Goal: Task Accomplishment & Management: Manage account settings

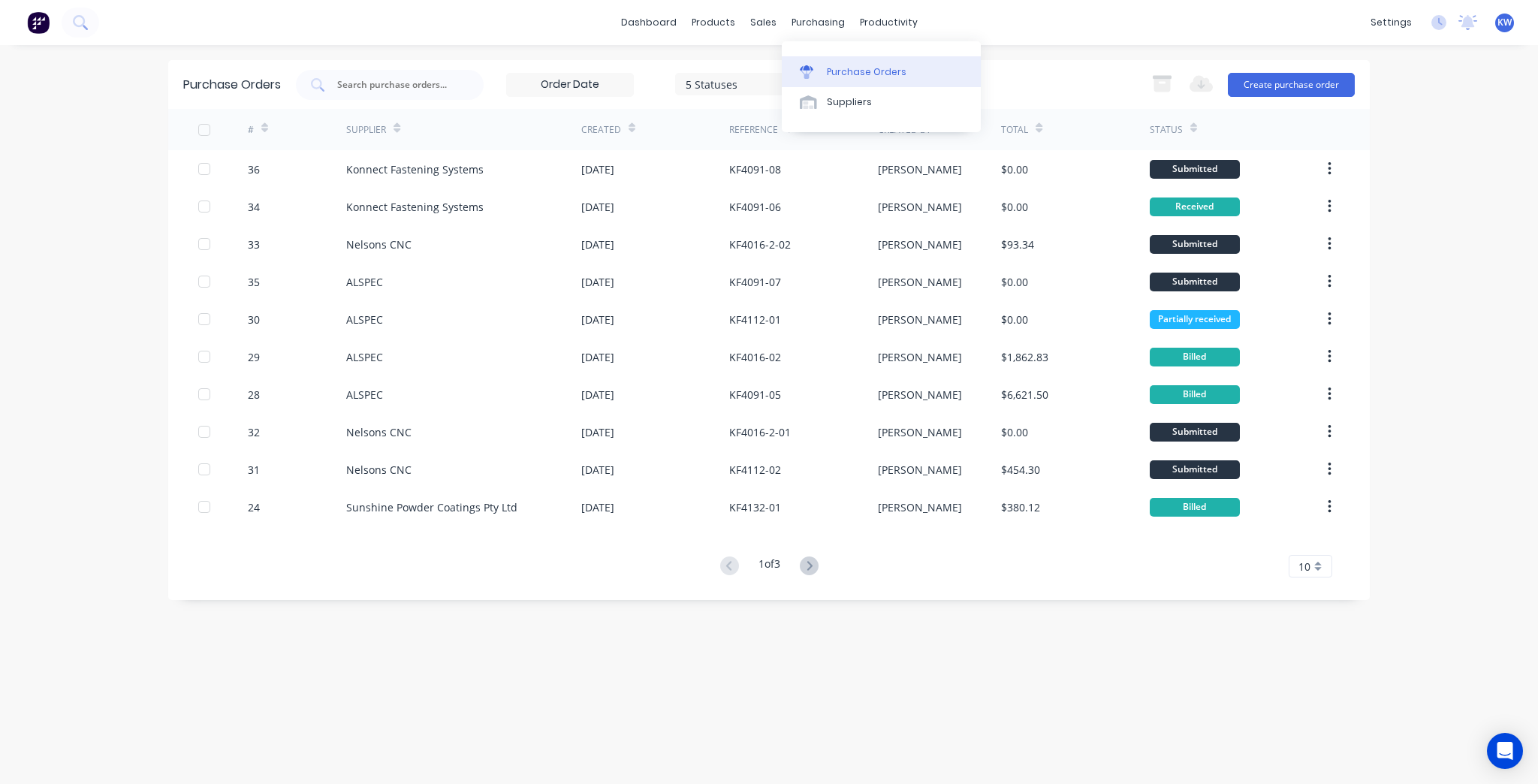
click at [825, 72] on link "Purchase Orders" at bounding box center [881, 71] width 199 height 30
click at [893, 69] on div "Purchase Orders" at bounding box center [867, 72] width 80 height 14
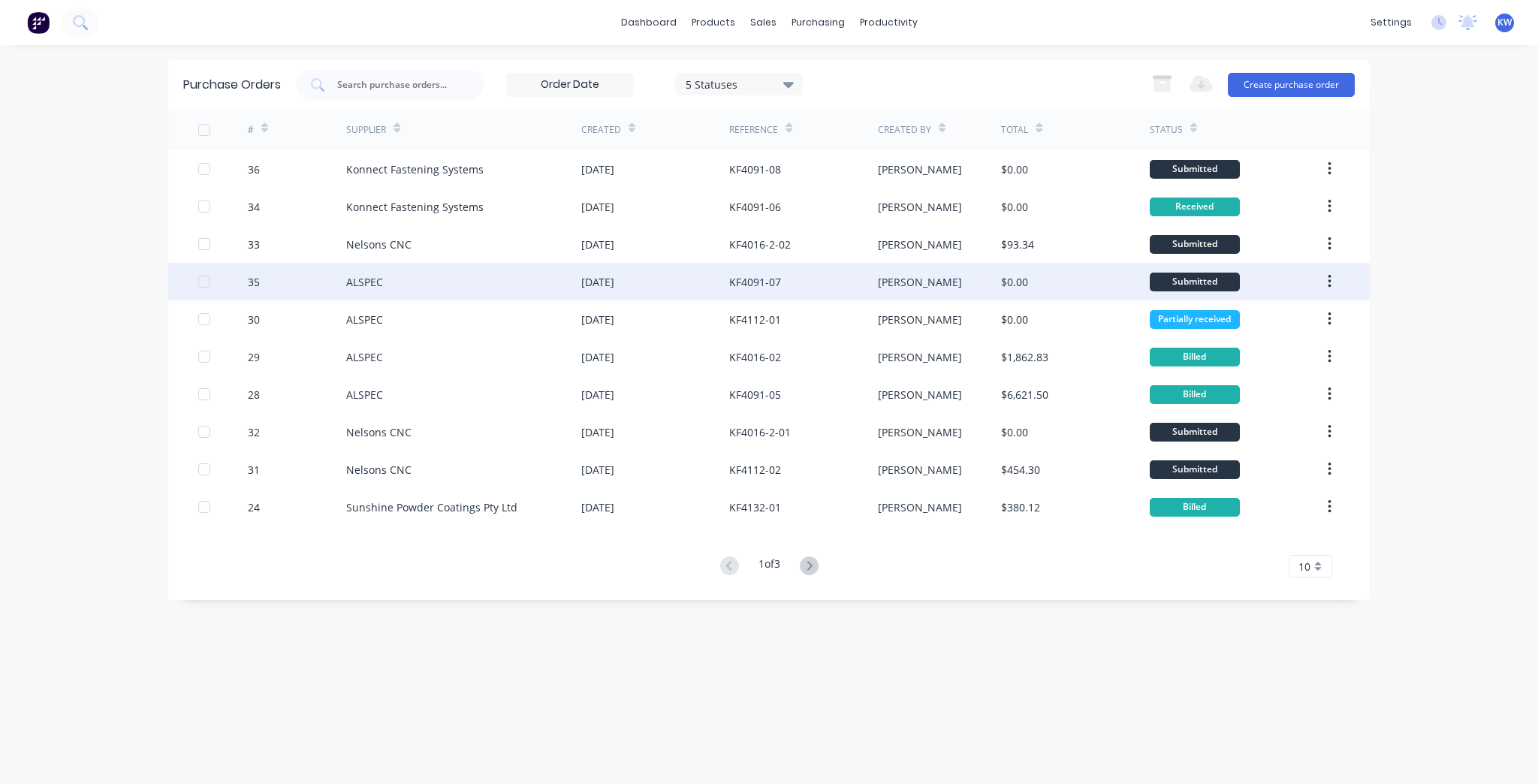
click at [941, 282] on div "Kim" at bounding box center [940, 281] width 124 height 38
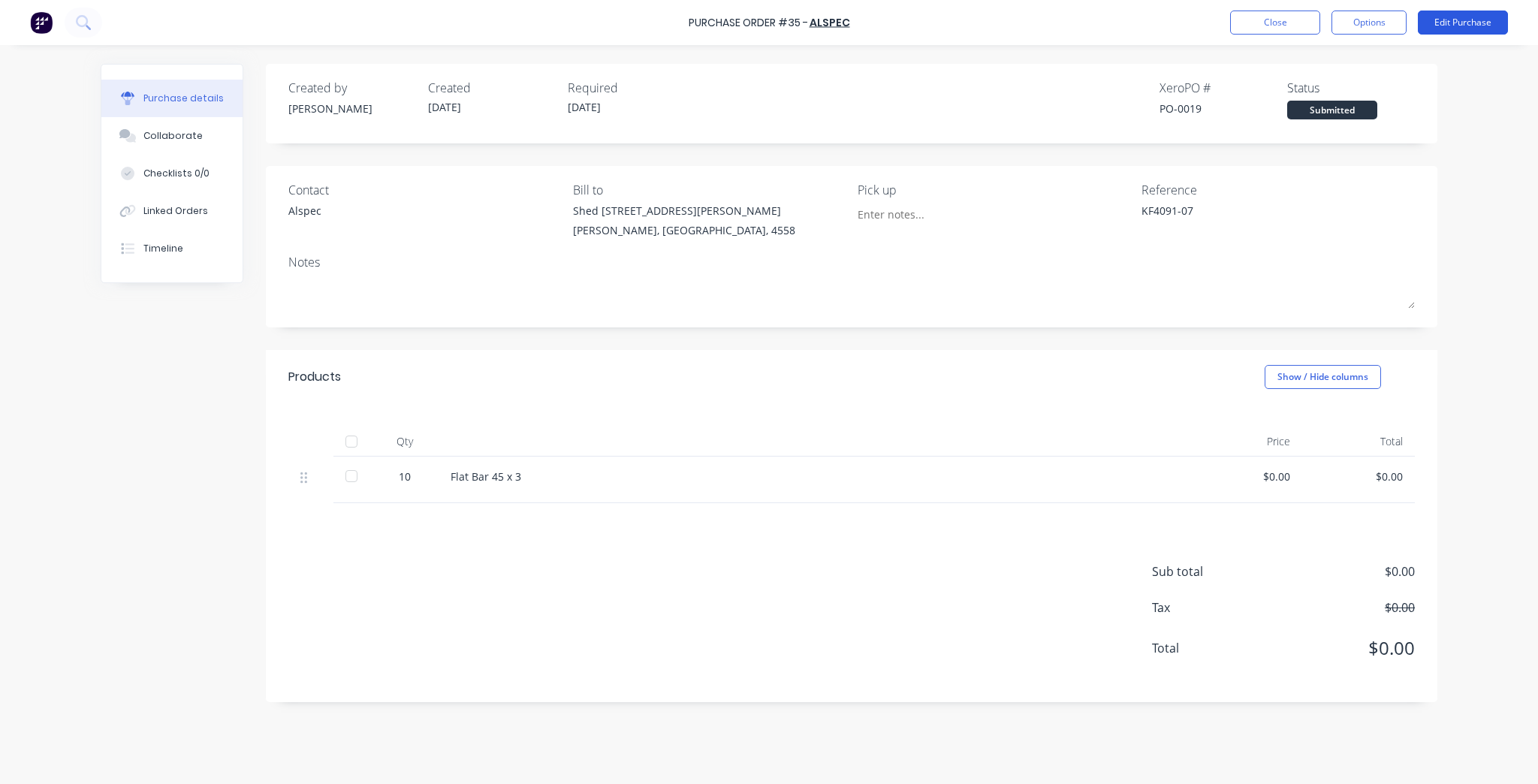
click at [1446, 15] on button "Edit Purchase" at bounding box center [1463, 22] width 90 height 24
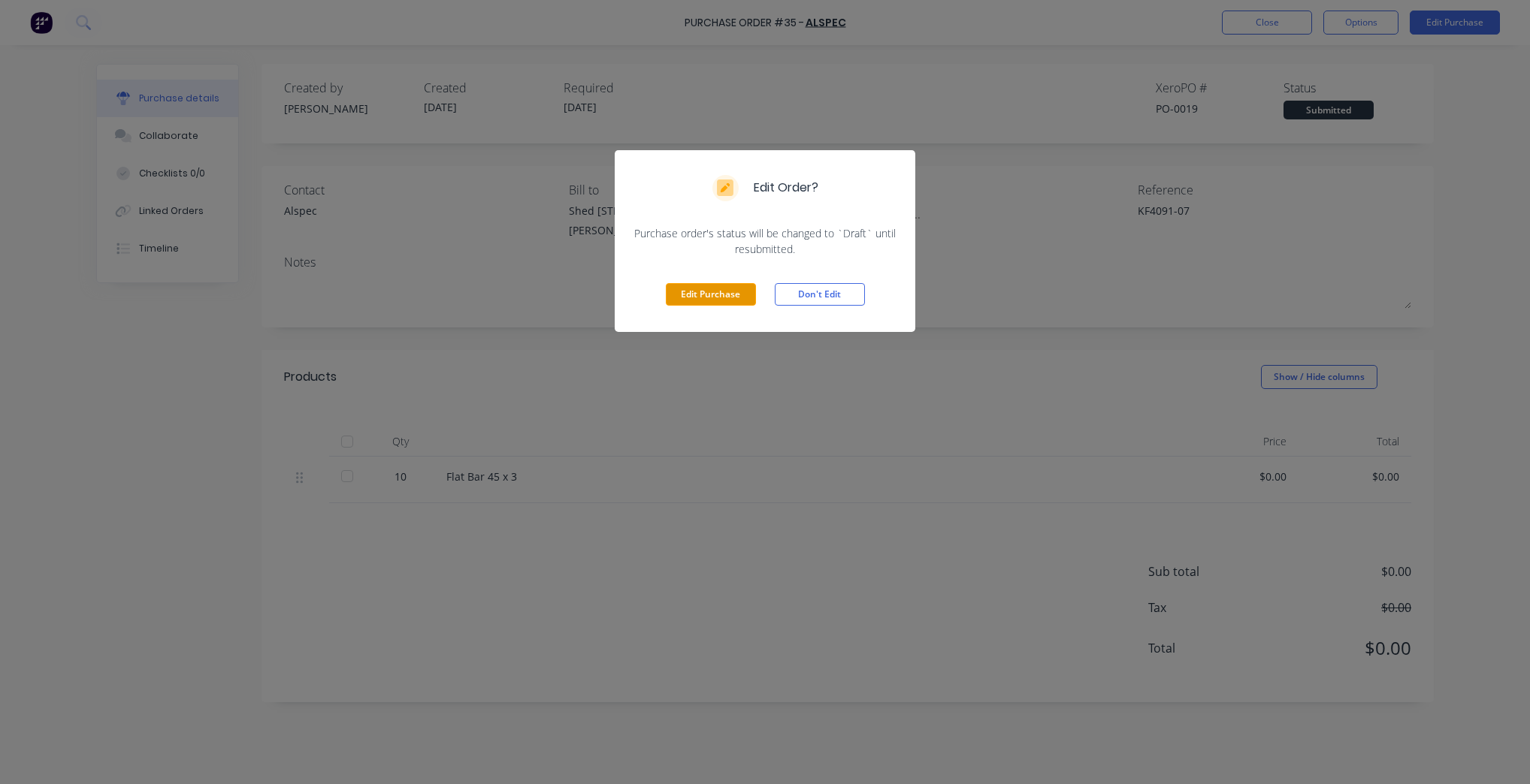
click at [726, 293] on button "Edit Purchase" at bounding box center [710, 294] width 90 height 22
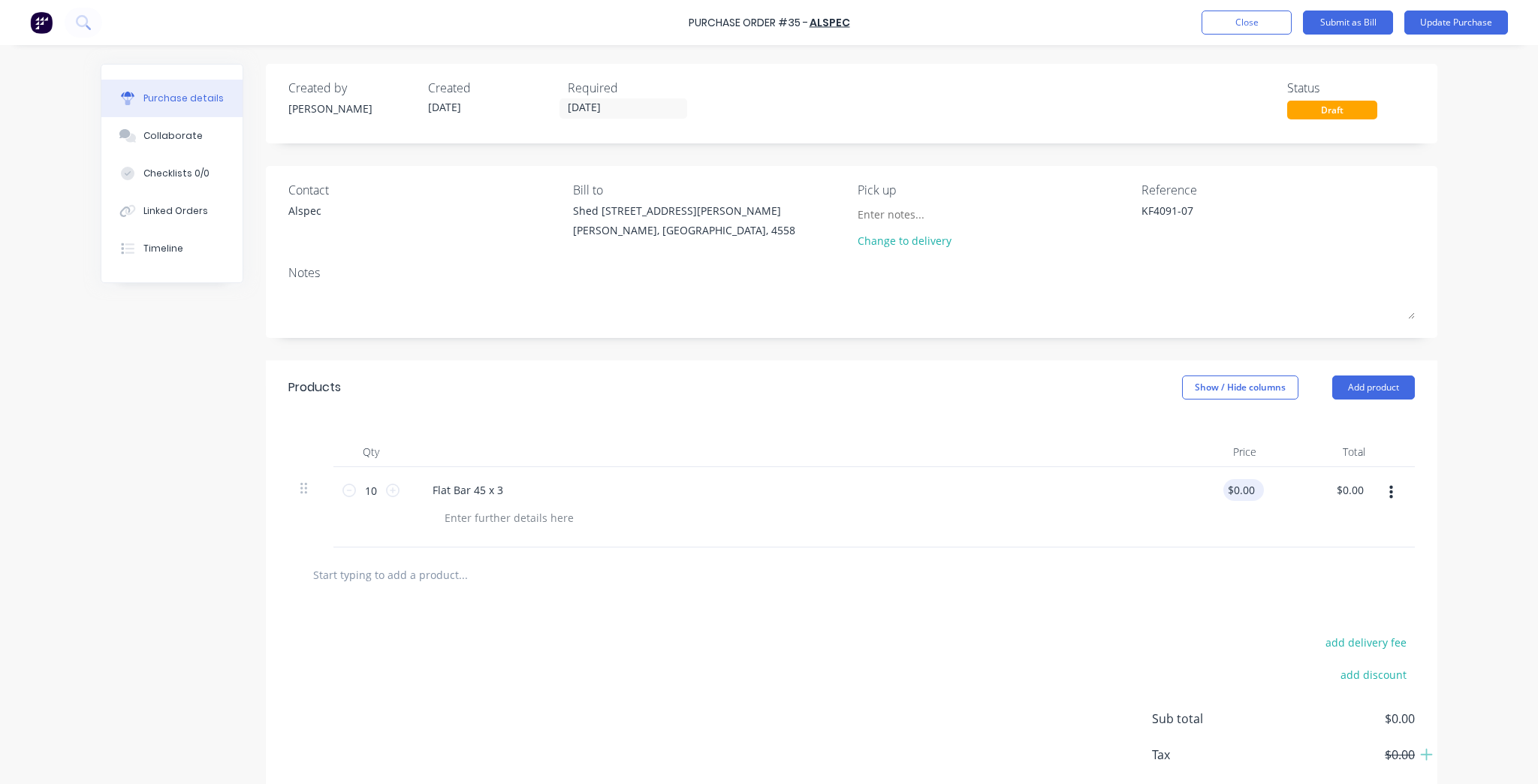
click at [1257, 490] on div "$0.00 $0.00" at bounding box center [1244, 490] width 40 height 22
type textarea "x"
type input "0.00"
click at [1247, 492] on input "0.00" at bounding box center [1241, 490] width 34 height 22
type textarea "x"
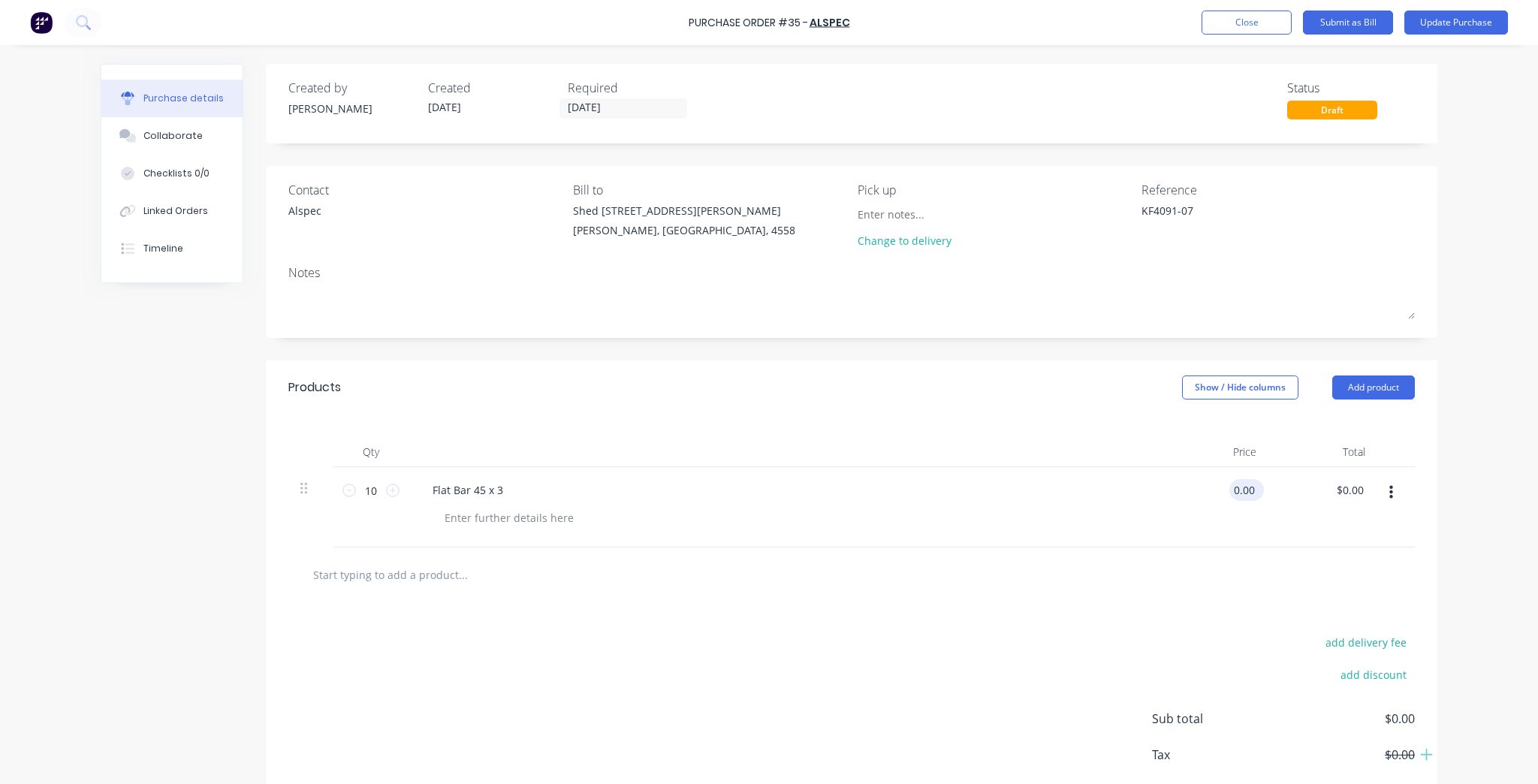
click at [1247, 492] on input "0.00" at bounding box center [1244, 490] width 28 height 22
type input "23.34"
type textarea "x"
type input "$23.34"
type input "$233.40"
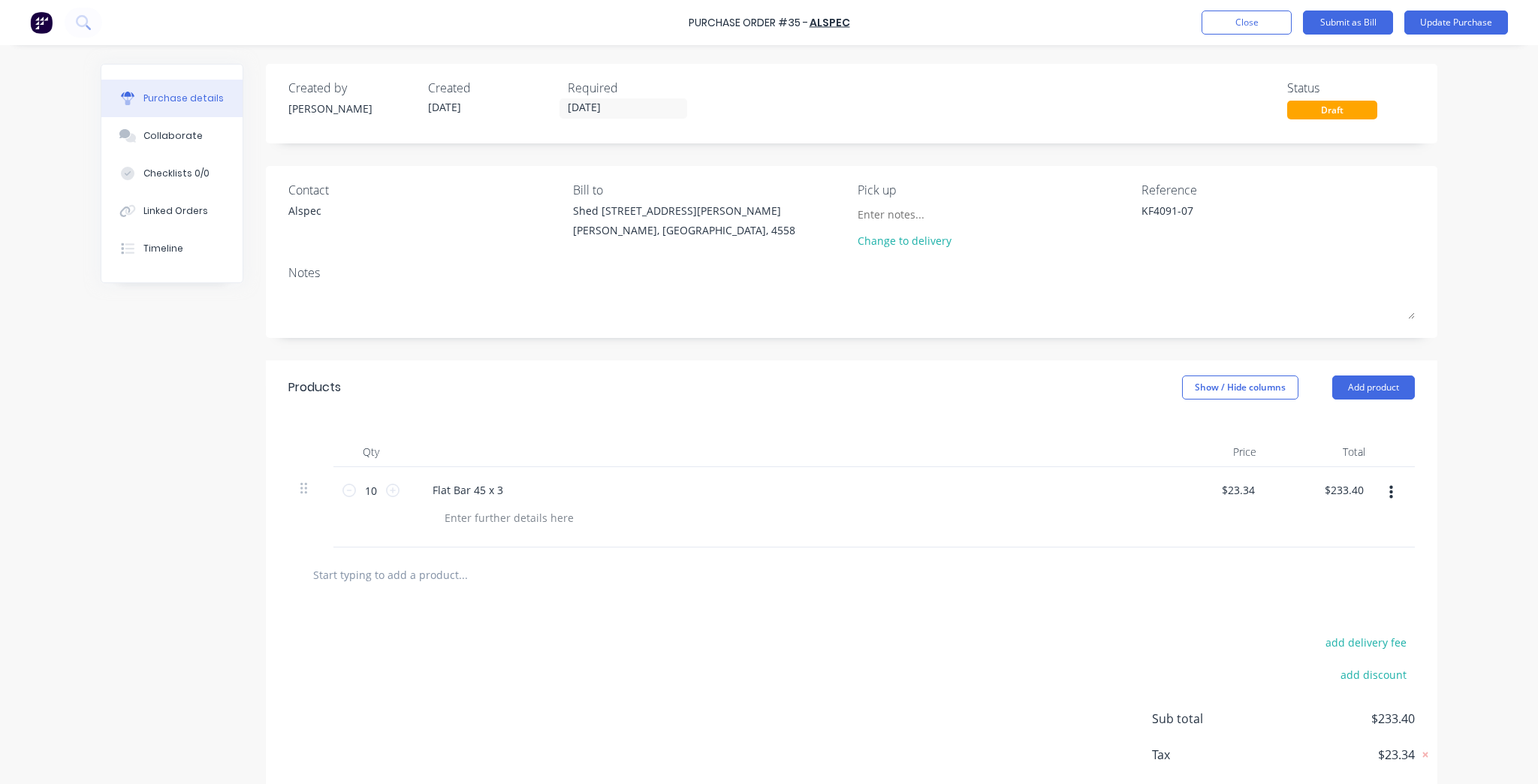
click at [1481, 499] on div "Purchase Order #35 - ALSPEC Add product Close Submit as Bill Update Purchase Pu…" at bounding box center [769, 392] width 1538 height 784
click at [1430, 30] on button "Update Purchase" at bounding box center [1456, 22] width 103 height 24
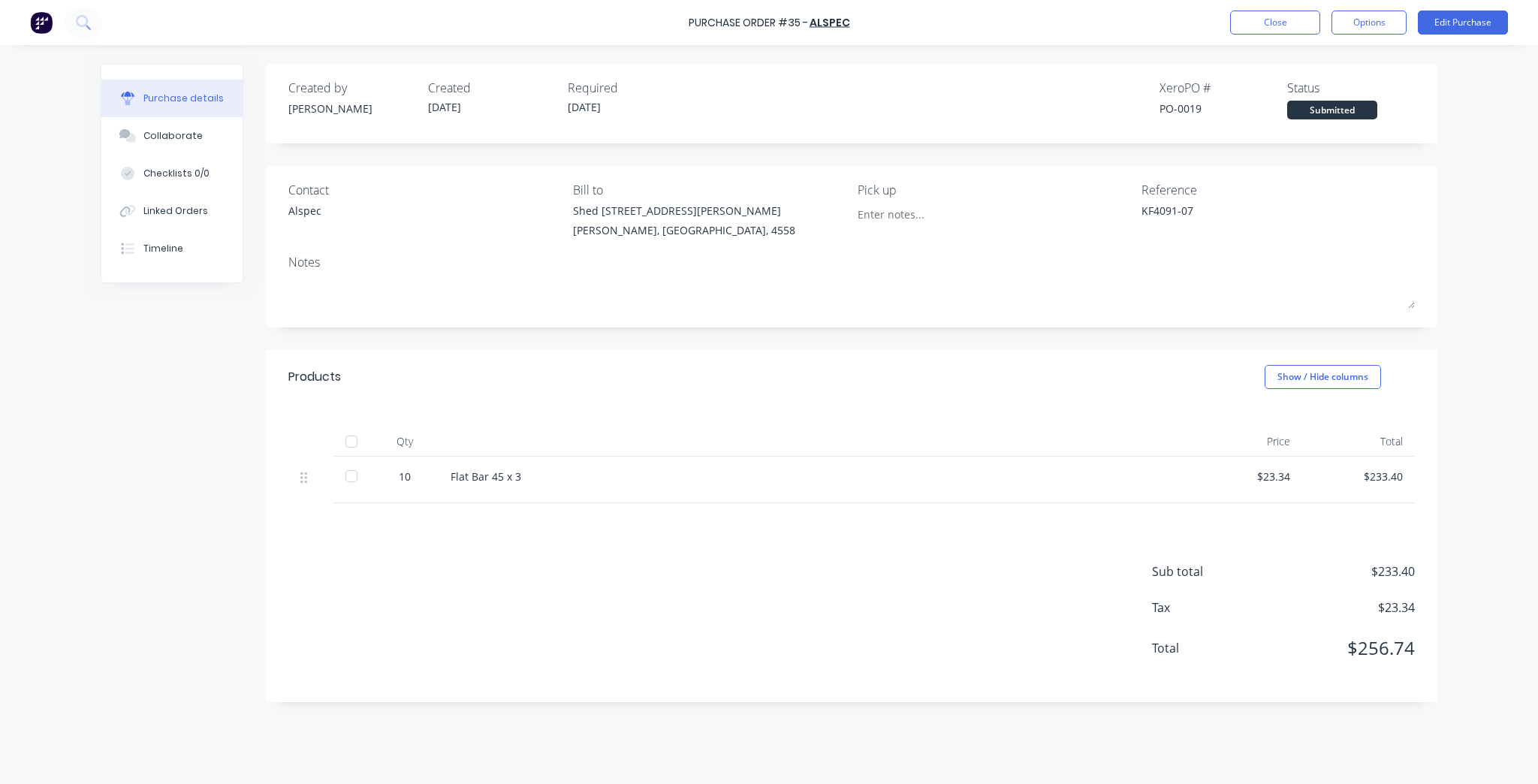
click at [355, 470] on div at bounding box center [351, 476] width 30 height 30
click at [1380, 21] on button "Options" at bounding box center [1368, 22] width 75 height 24
click at [1343, 76] on button "Convert to Bill" at bounding box center [1336, 90] width 143 height 30
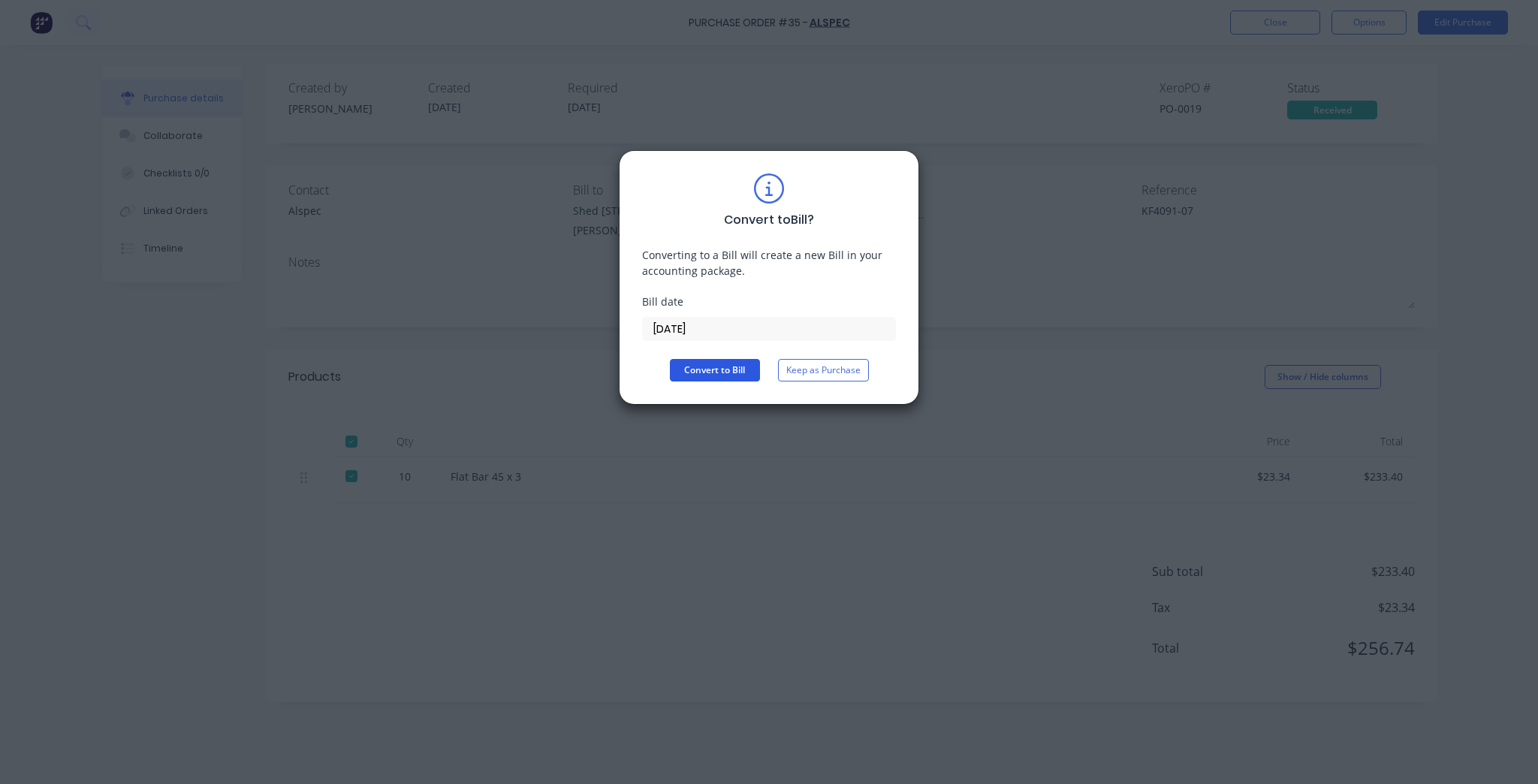
click at [713, 368] on button "Convert to Bill" at bounding box center [714, 370] width 90 height 22
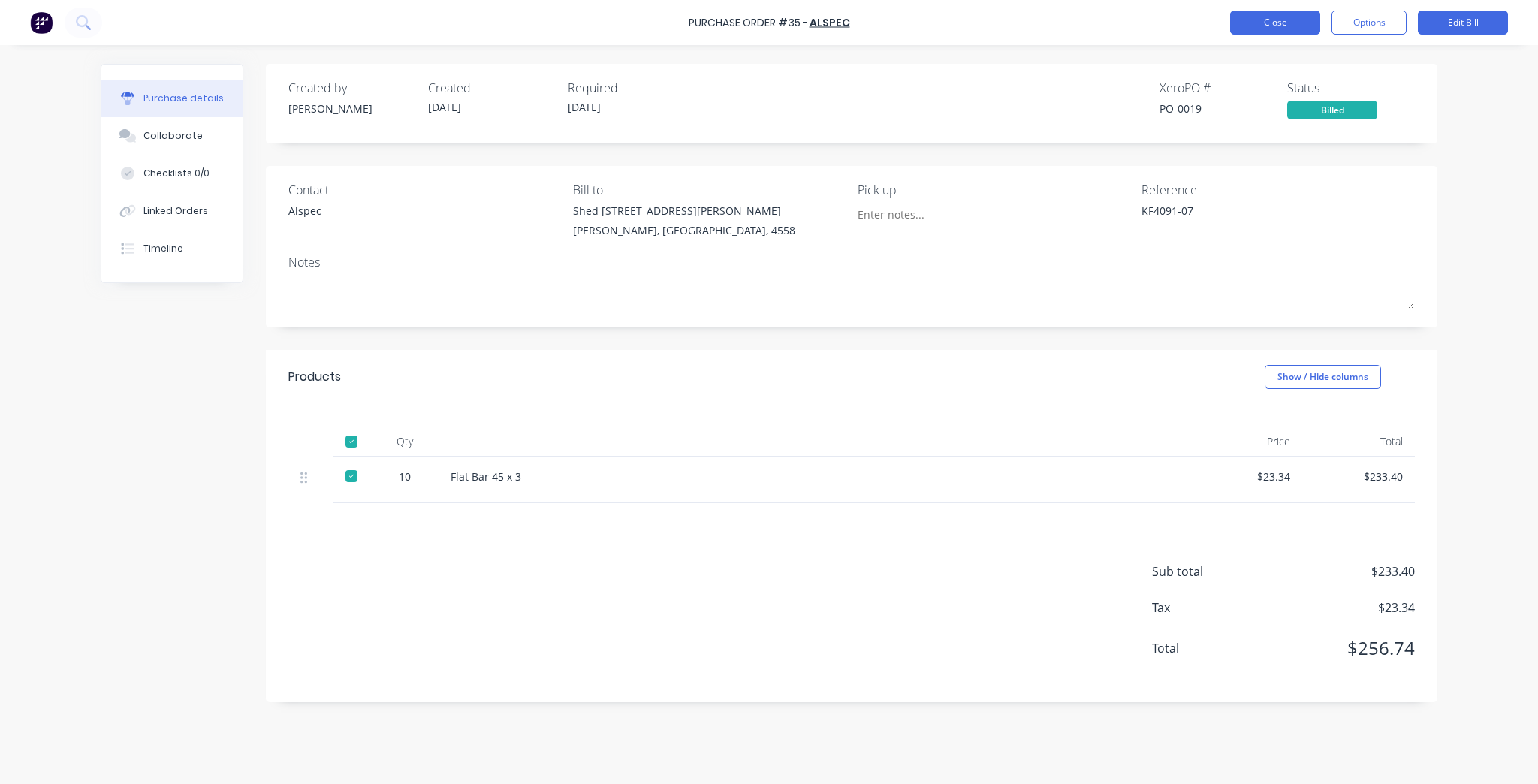
click at [1304, 18] on button "Close" at bounding box center [1275, 22] width 90 height 24
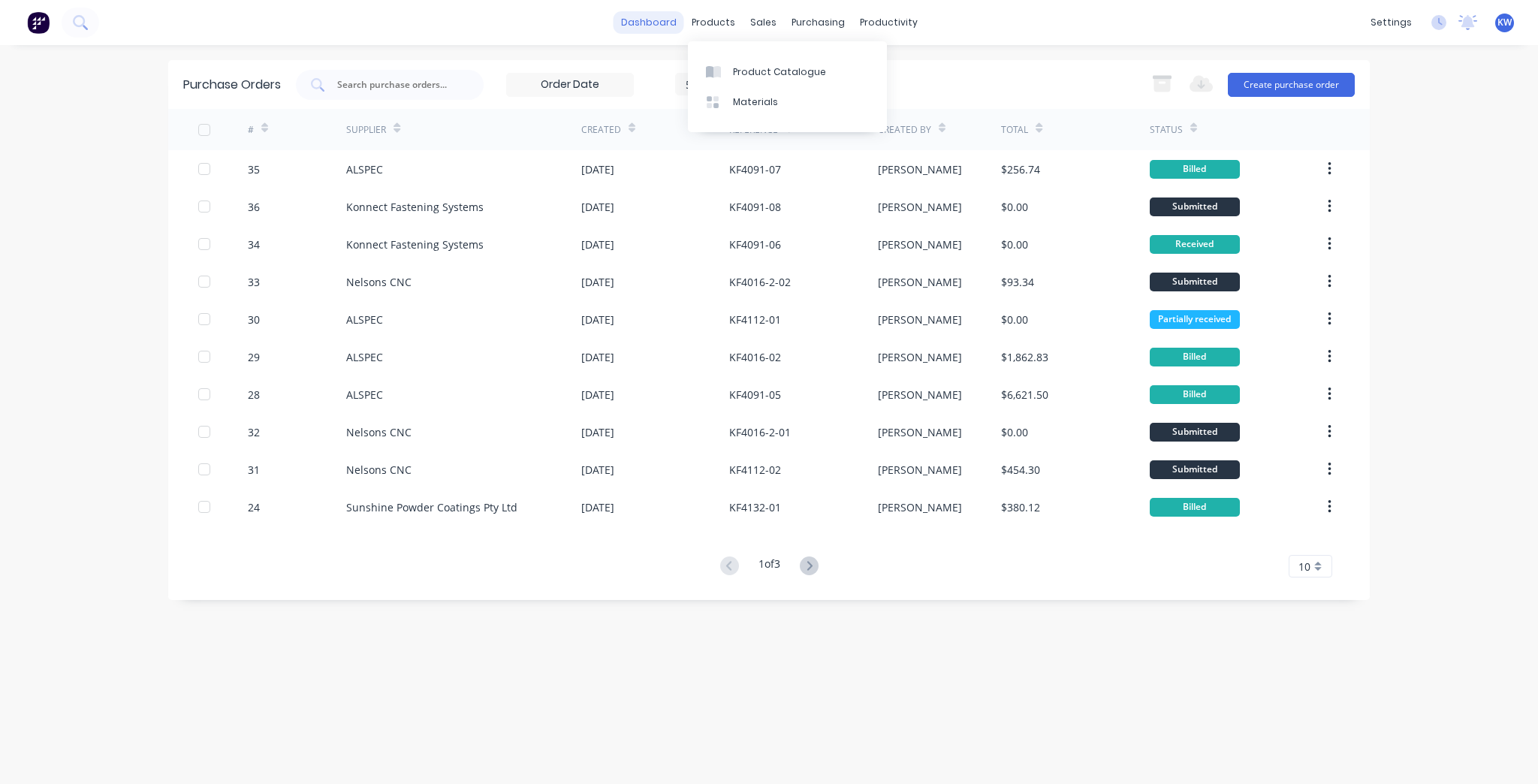
click at [664, 27] on link "dashboard" at bounding box center [649, 22] width 71 height 22
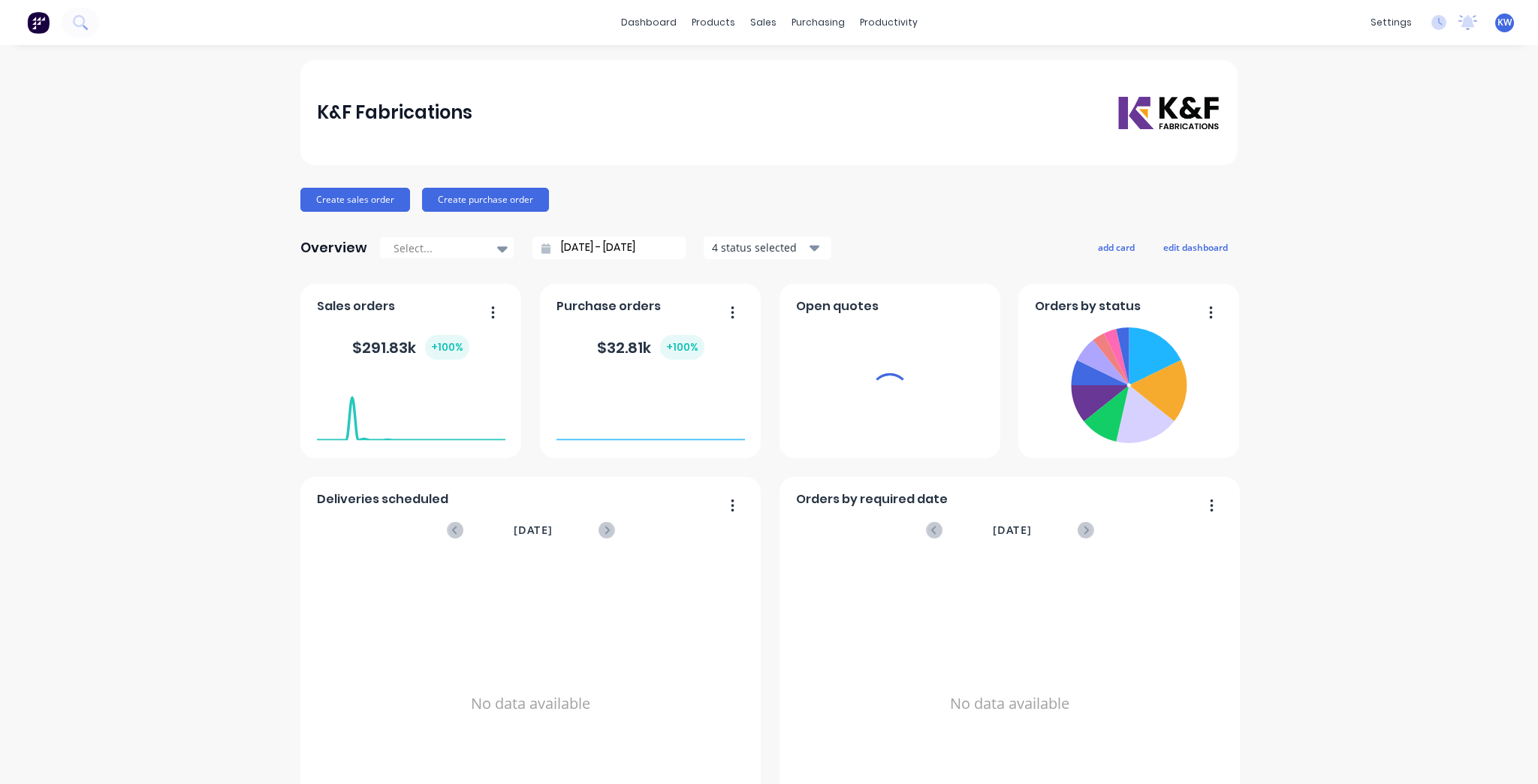
click at [1424, 375] on div "K&F Fabrications Create sales order Create purchase order Overview Select... 07…" at bounding box center [769, 452] width 1538 height 784
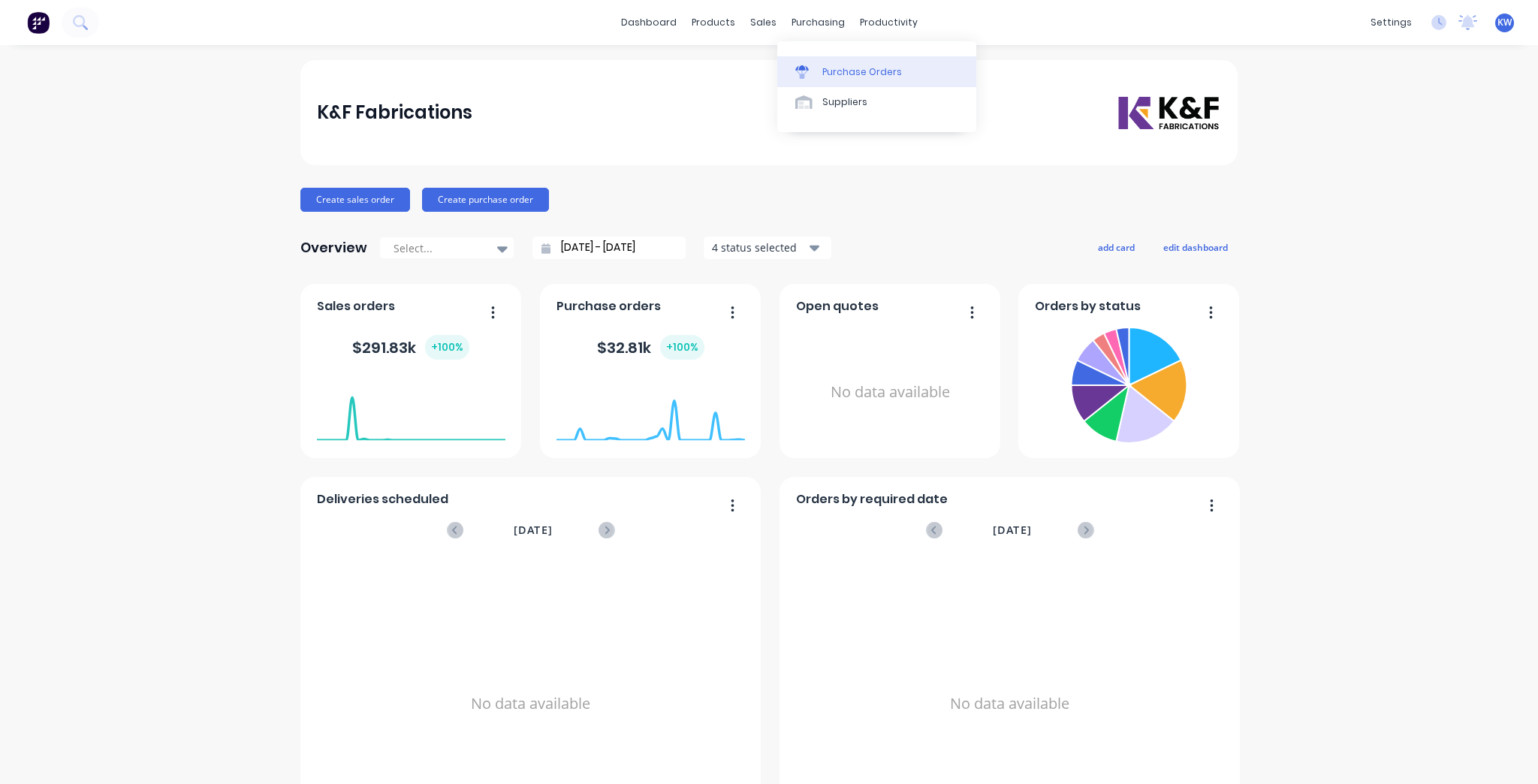
click at [837, 78] on link "Purchase Orders" at bounding box center [876, 71] width 199 height 30
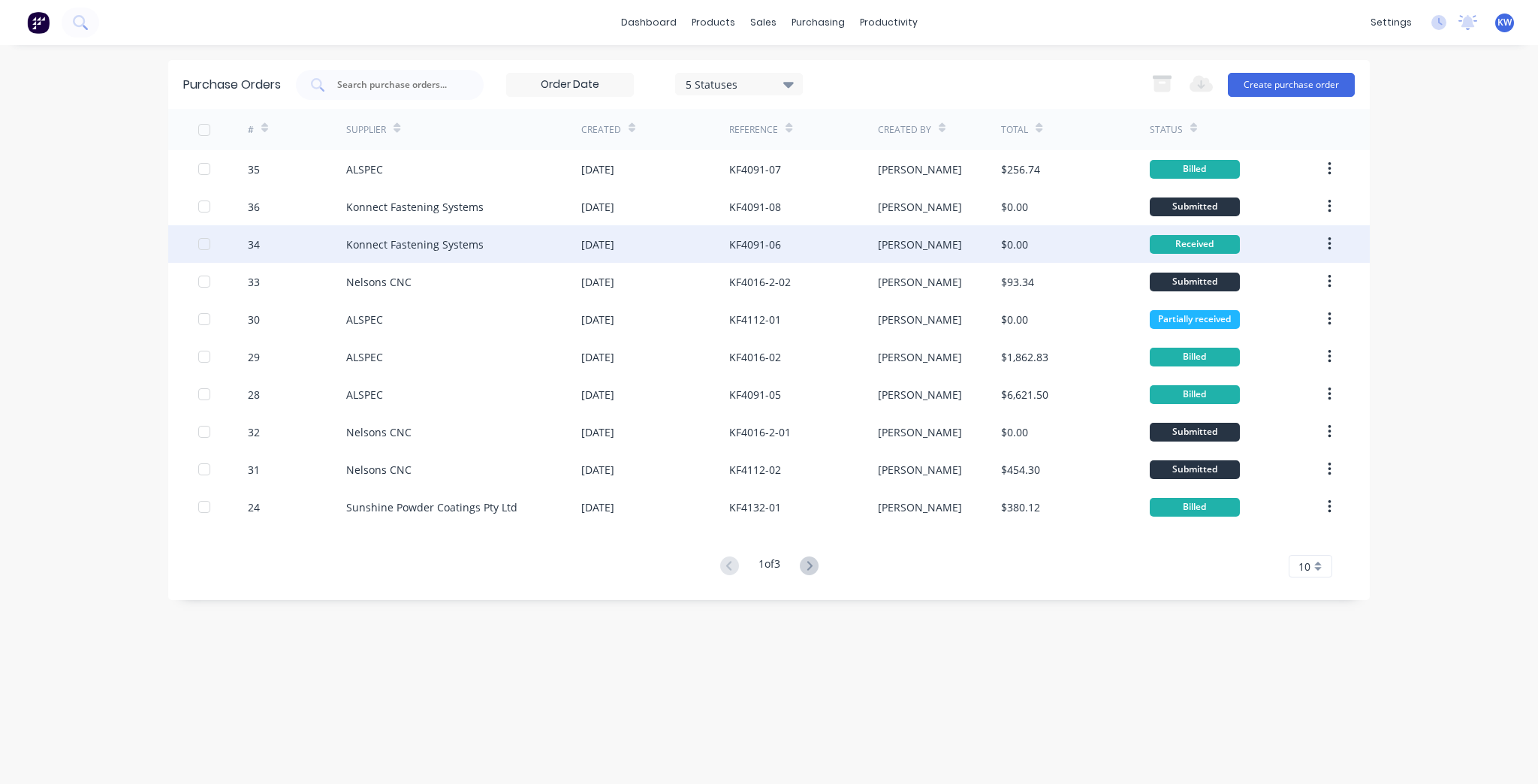
click at [845, 238] on div "KF4091-06" at bounding box center [803, 244] width 148 height 38
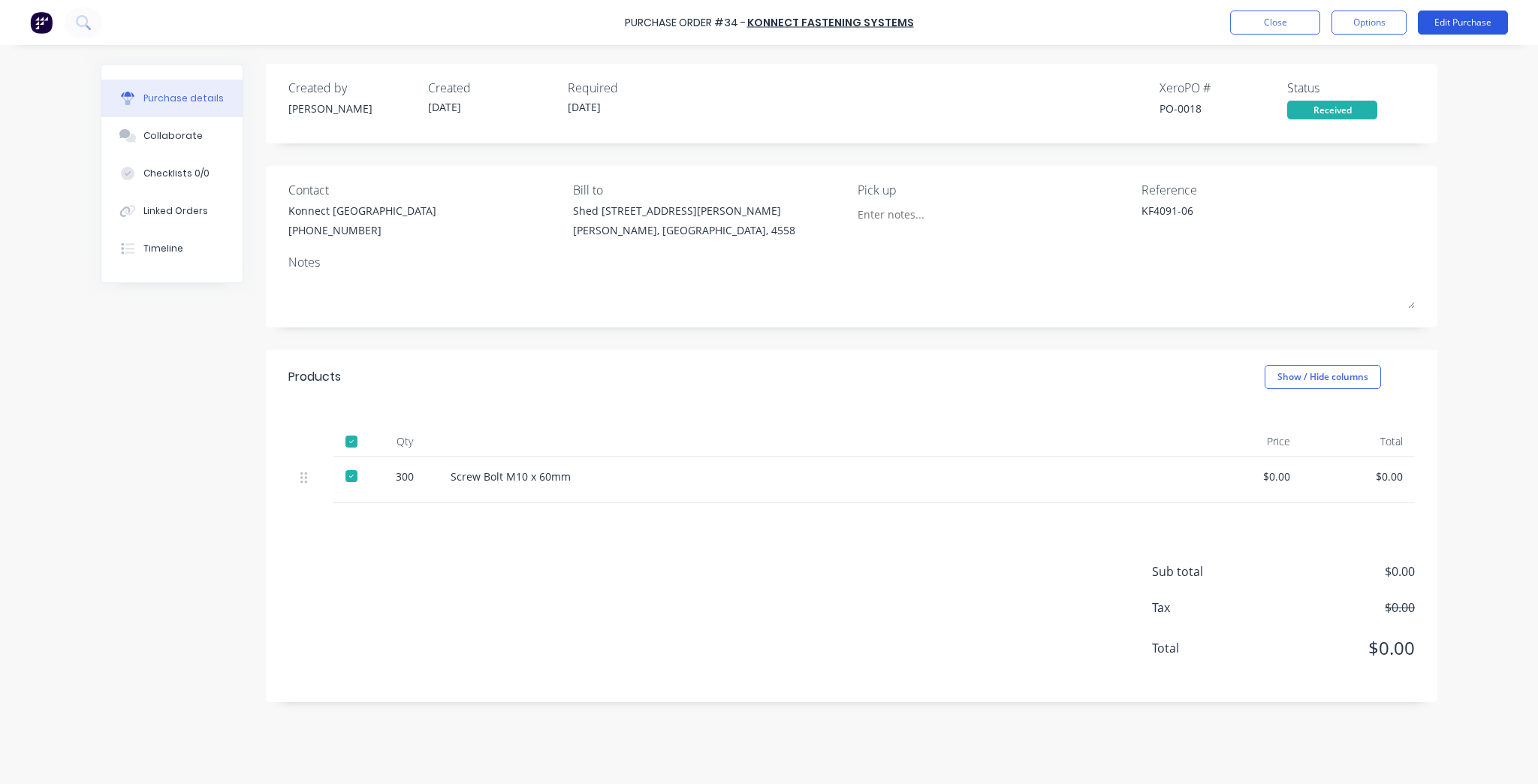
click at [1455, 30] on button "Edit Purchase" at bounding box center [1463, 22] width 90 height 24
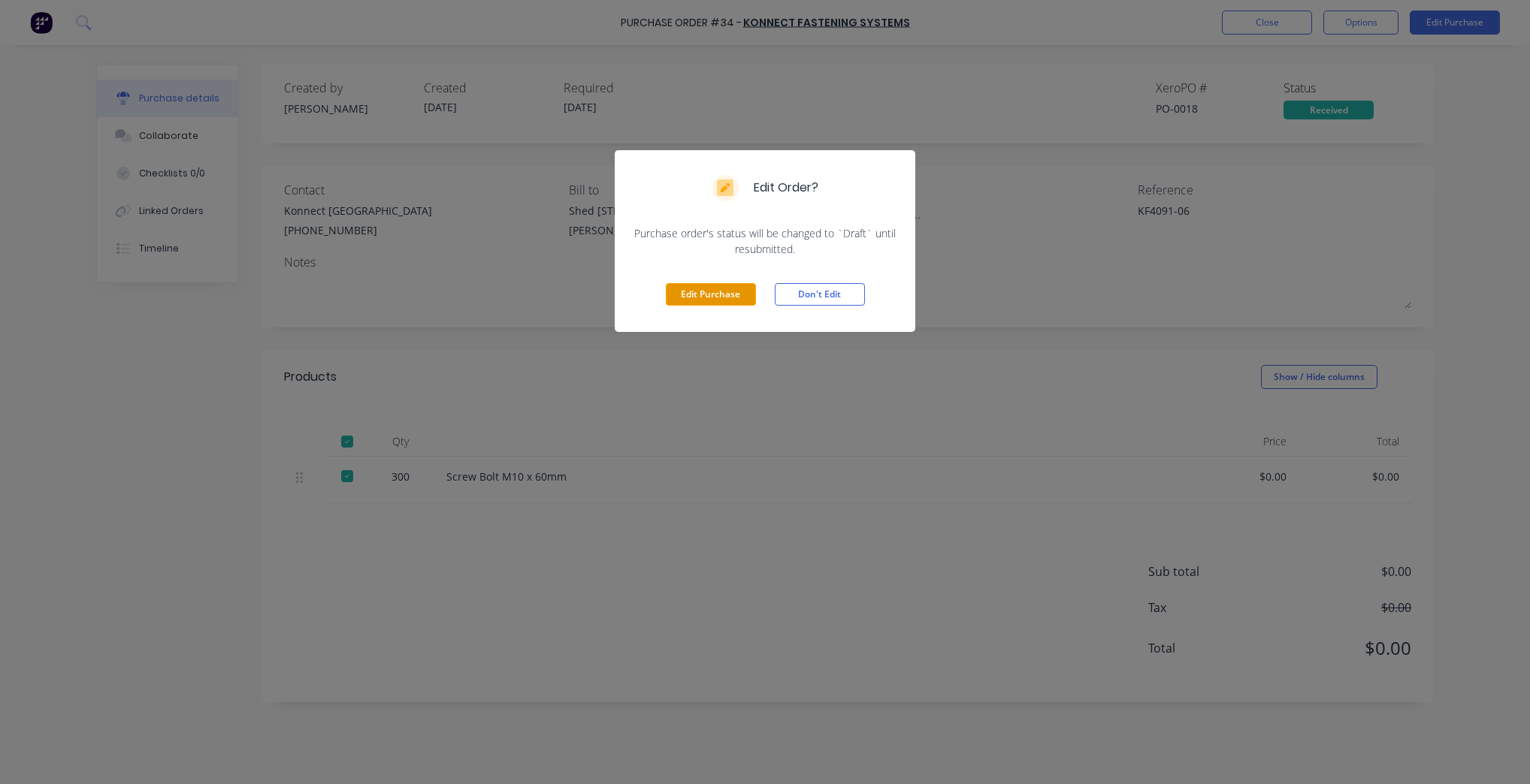
click at [674, 295] on button "Edit Purchase" at bounding box center [710, 294] width 90 height 22
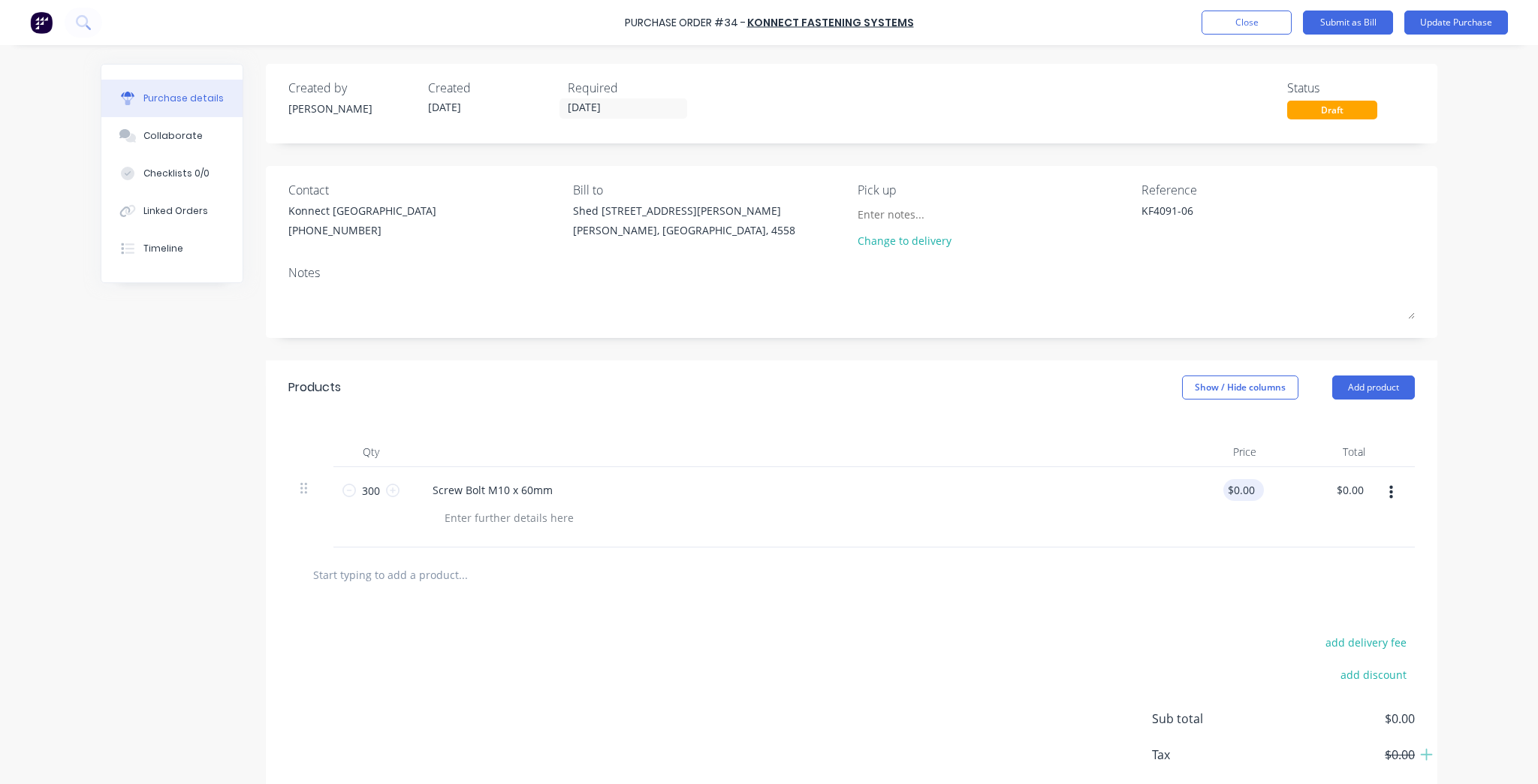
type textarea "x"
type input "0.00"
click at [1232, 497] on input "0.00" at bounding box center [1241, 490] width 34 height 22
click at [1232, 497] on input "0.00" at bounding box center [1244, 490] width 28 height 22
type textarea "x"
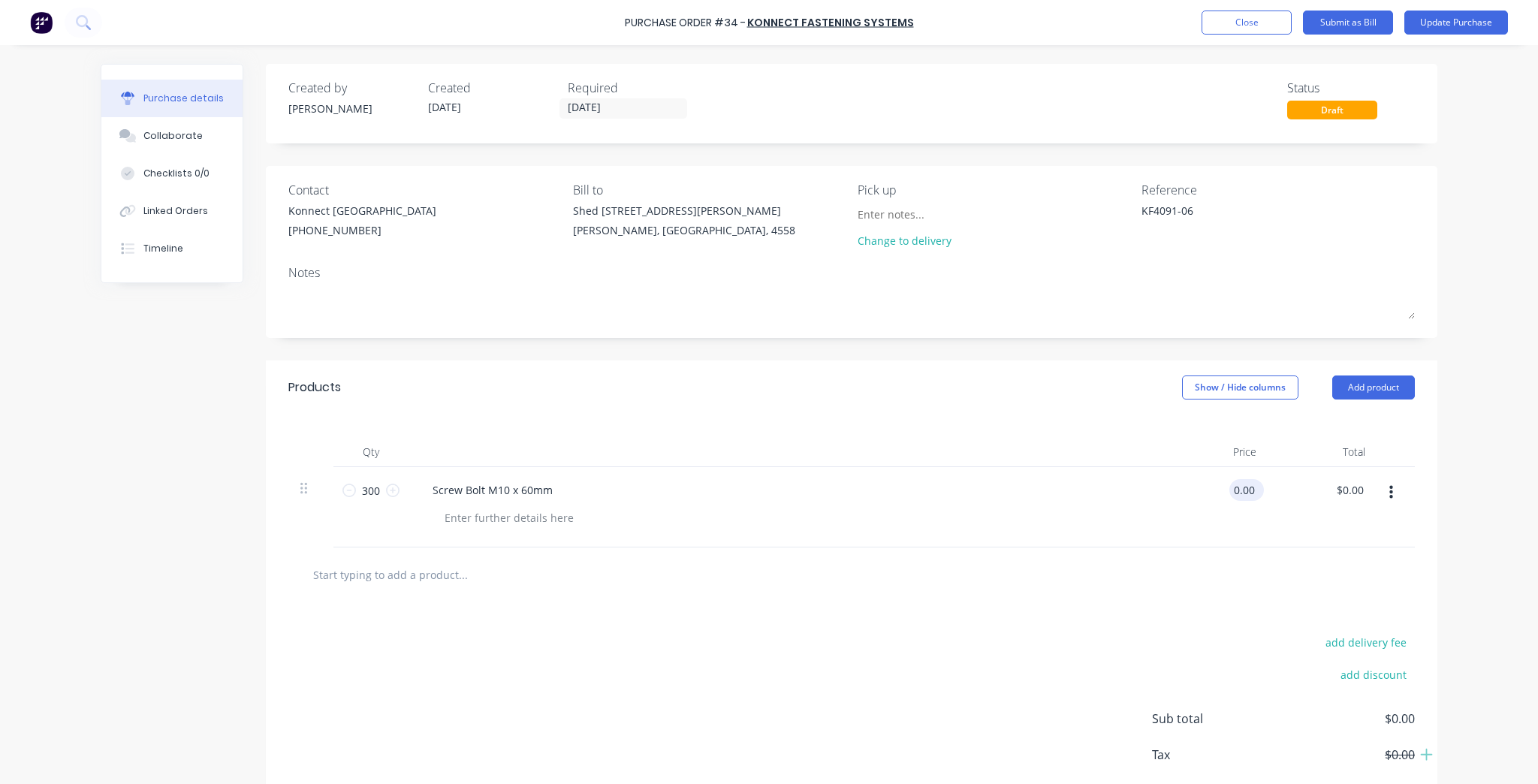
click at [1232, 497] on input "0.00" at bounding box center [1244, 490] width 28 height 22
type input "1"
type textarea "x"
type input "$1.00"
type input "$300.00"
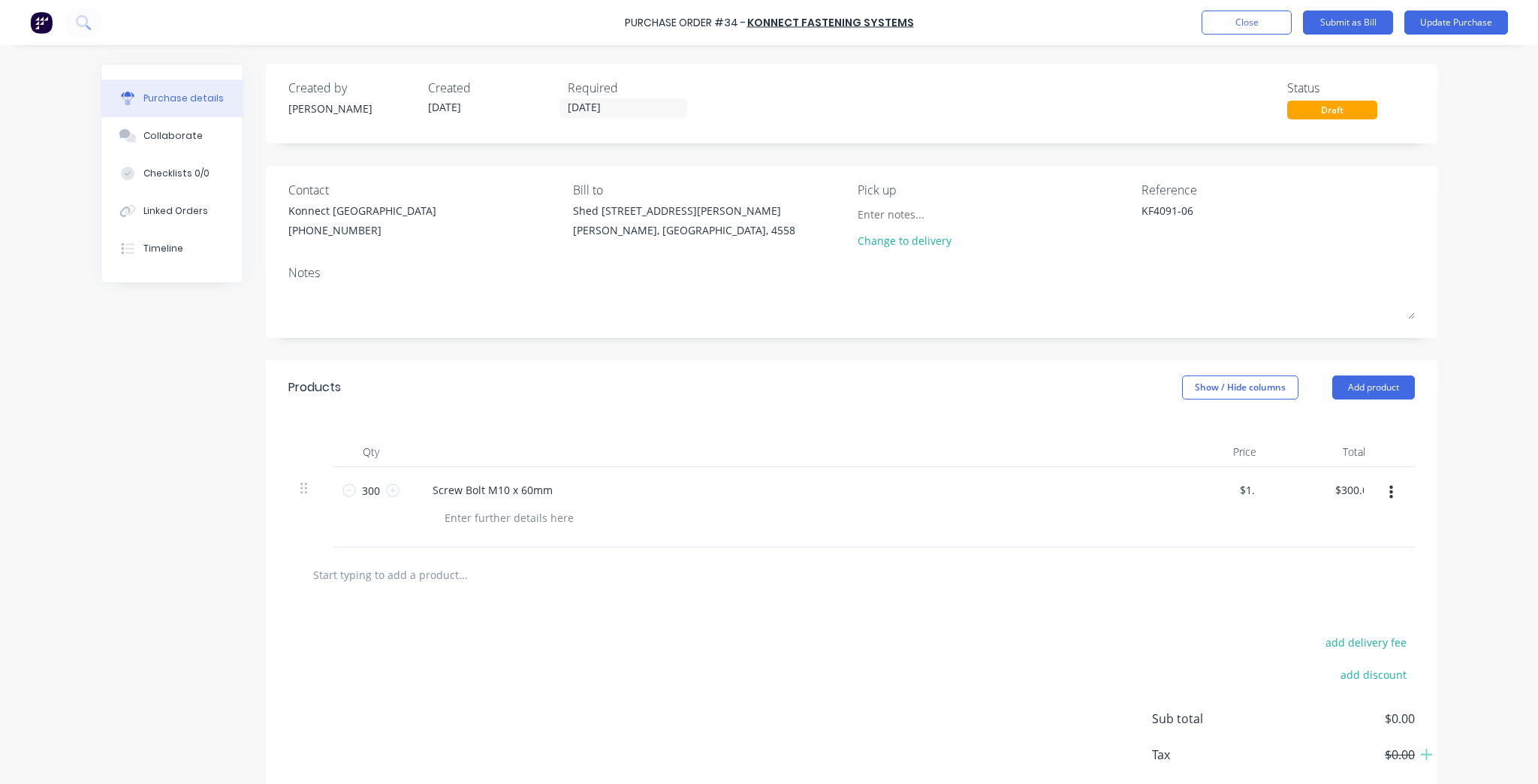
click at [980, 567] on div at bounding box center [851, 574] width 1103 height 30
click at [1406, 31] on button "Update Purchase" at bounding box center [1456, 22] width 103 height 24
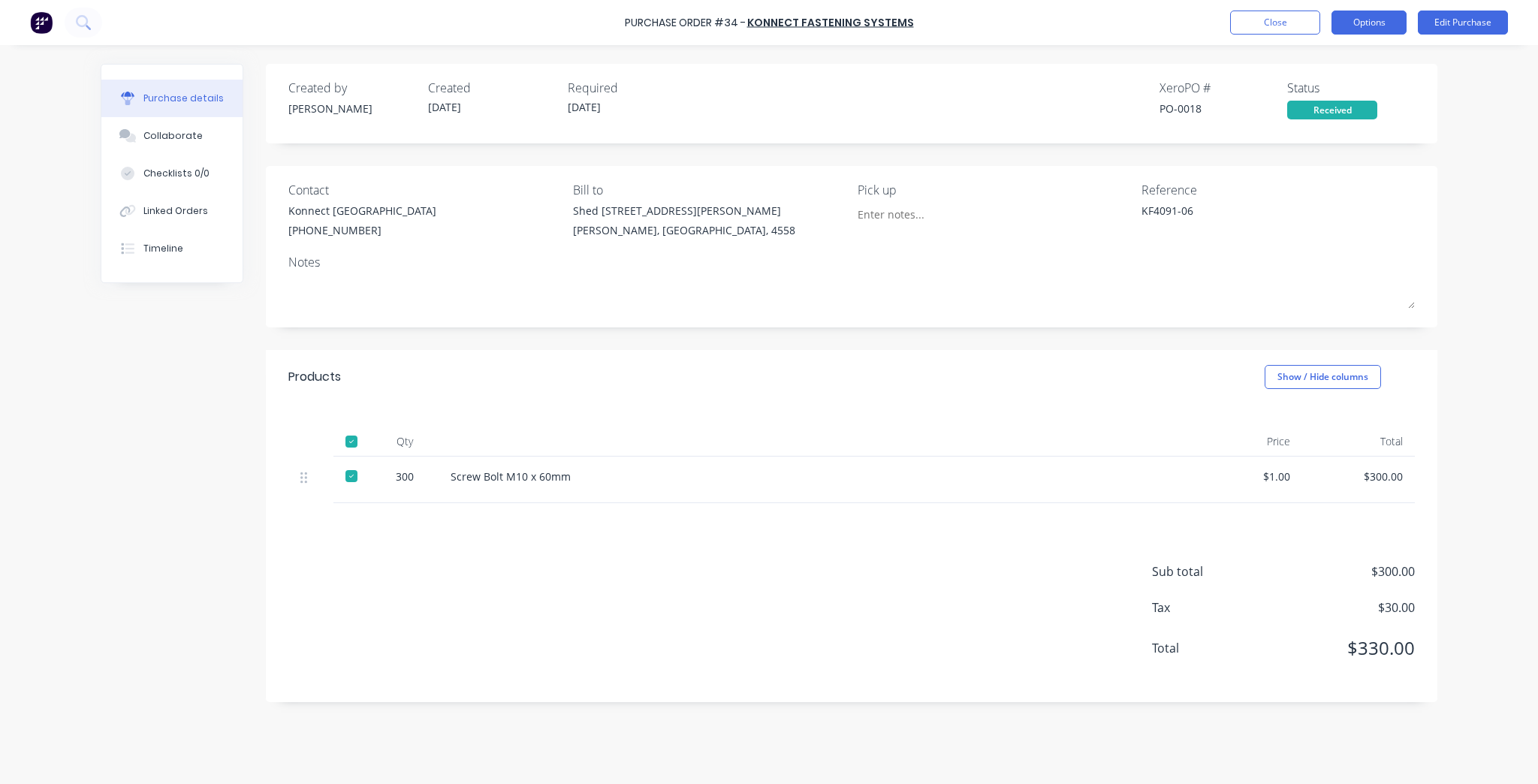
click at [1370, 24] on button "Options" at bounding box center [1368, 22] width 75 height 24
click at [1325, 96] on div "Convert to Bill" at bounding box center [1336, 90] width 115 height 22
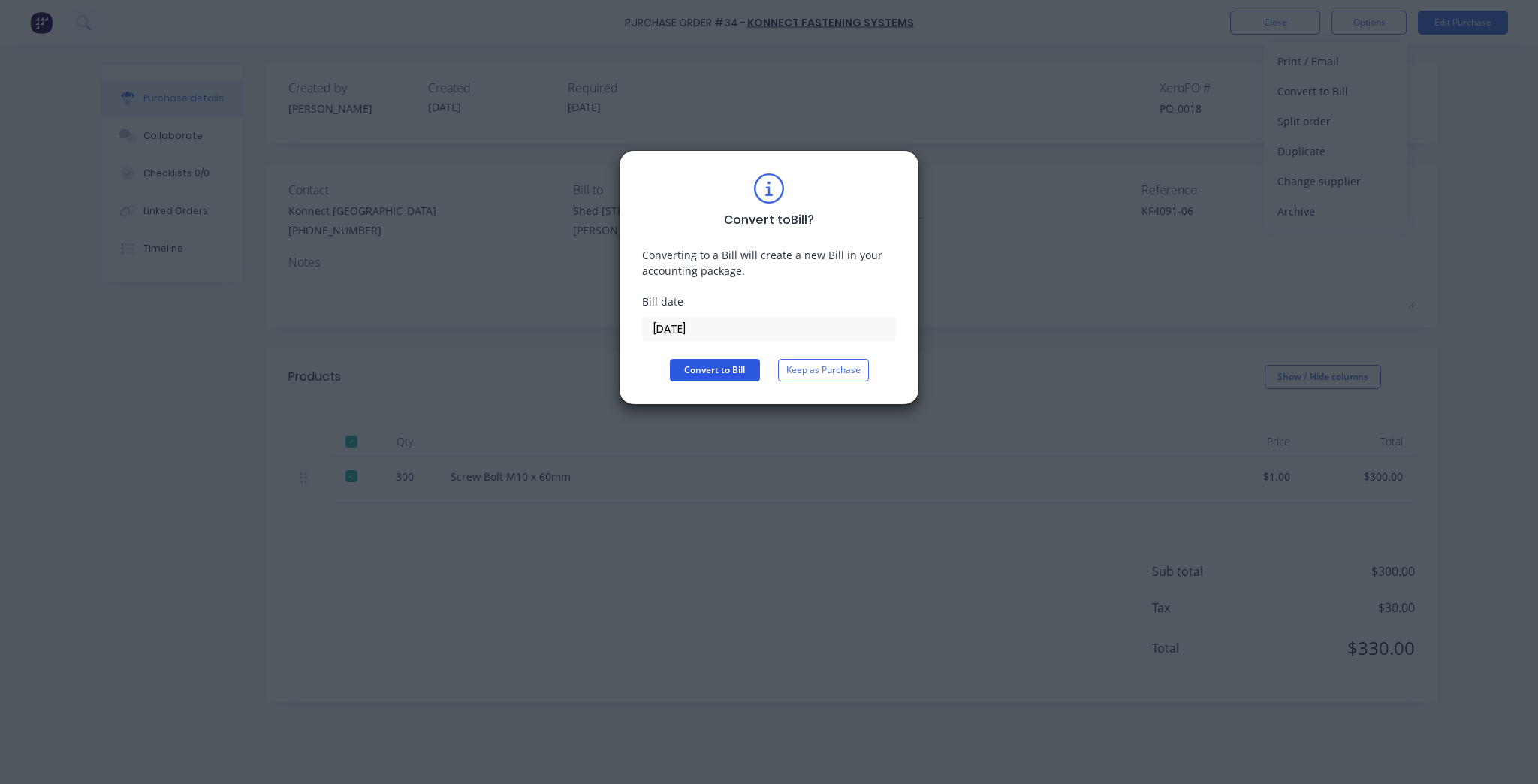
click at [754, 364] on button "Convert to Bill" at bounding box center [714, 370] width 90 height 22
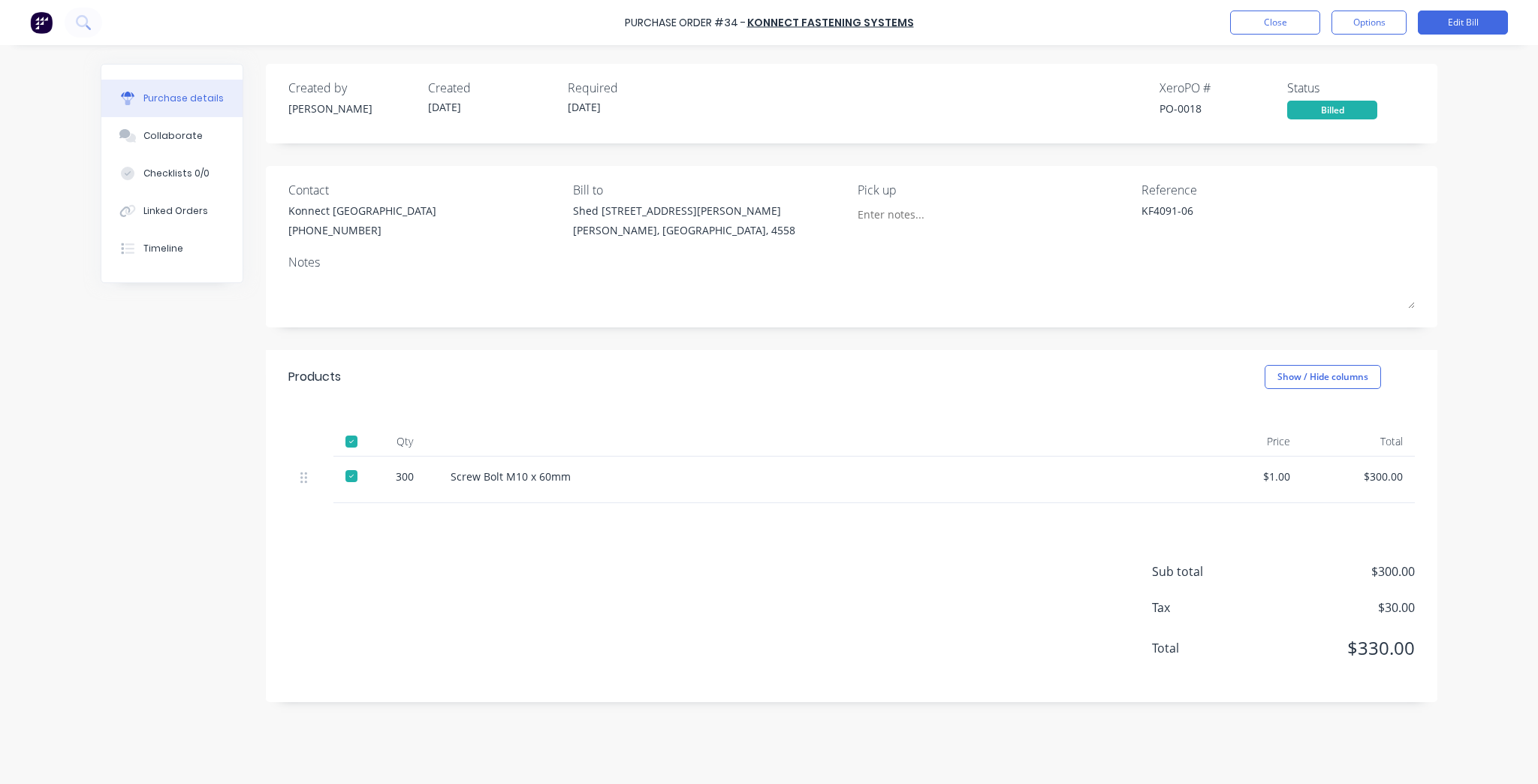
click at [1270, 24] on button "Close" at bounding box center [1275, 22] width 90 height 24
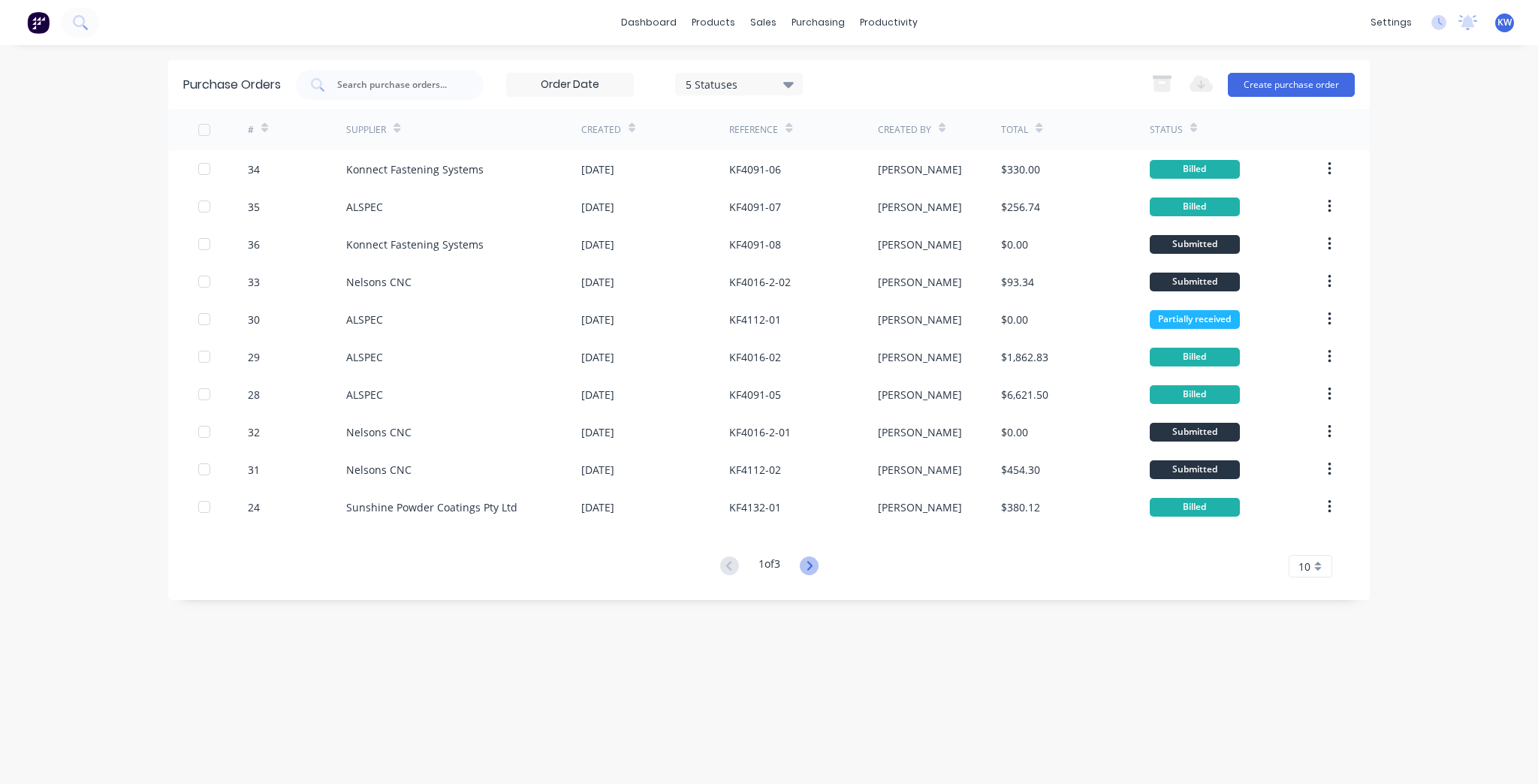
click at [817, 573] on icon at bounding box center [809, 566] width 19 height 19
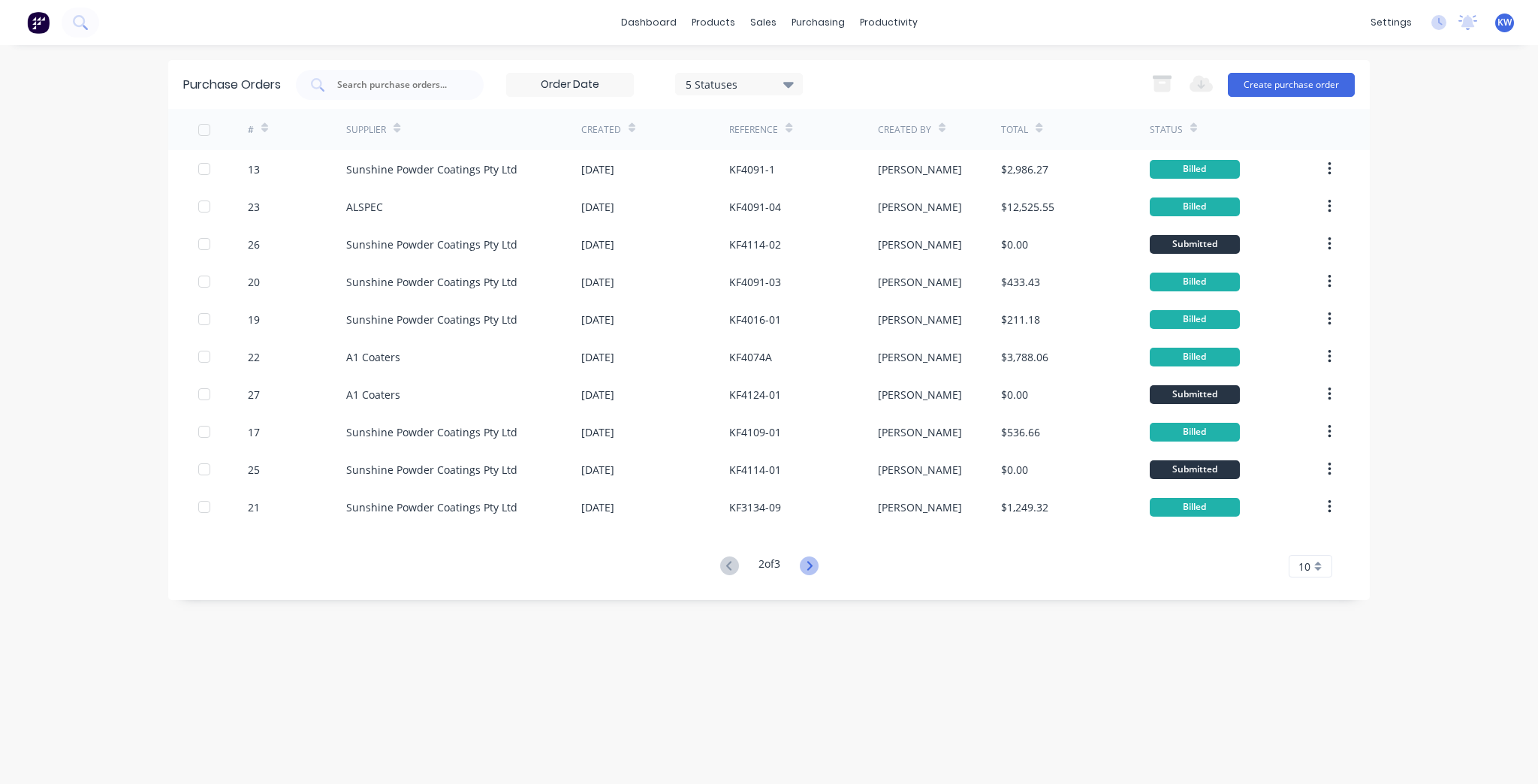
click at [818, 572] on icon at bounding box center [809, 566] width 19 height 19
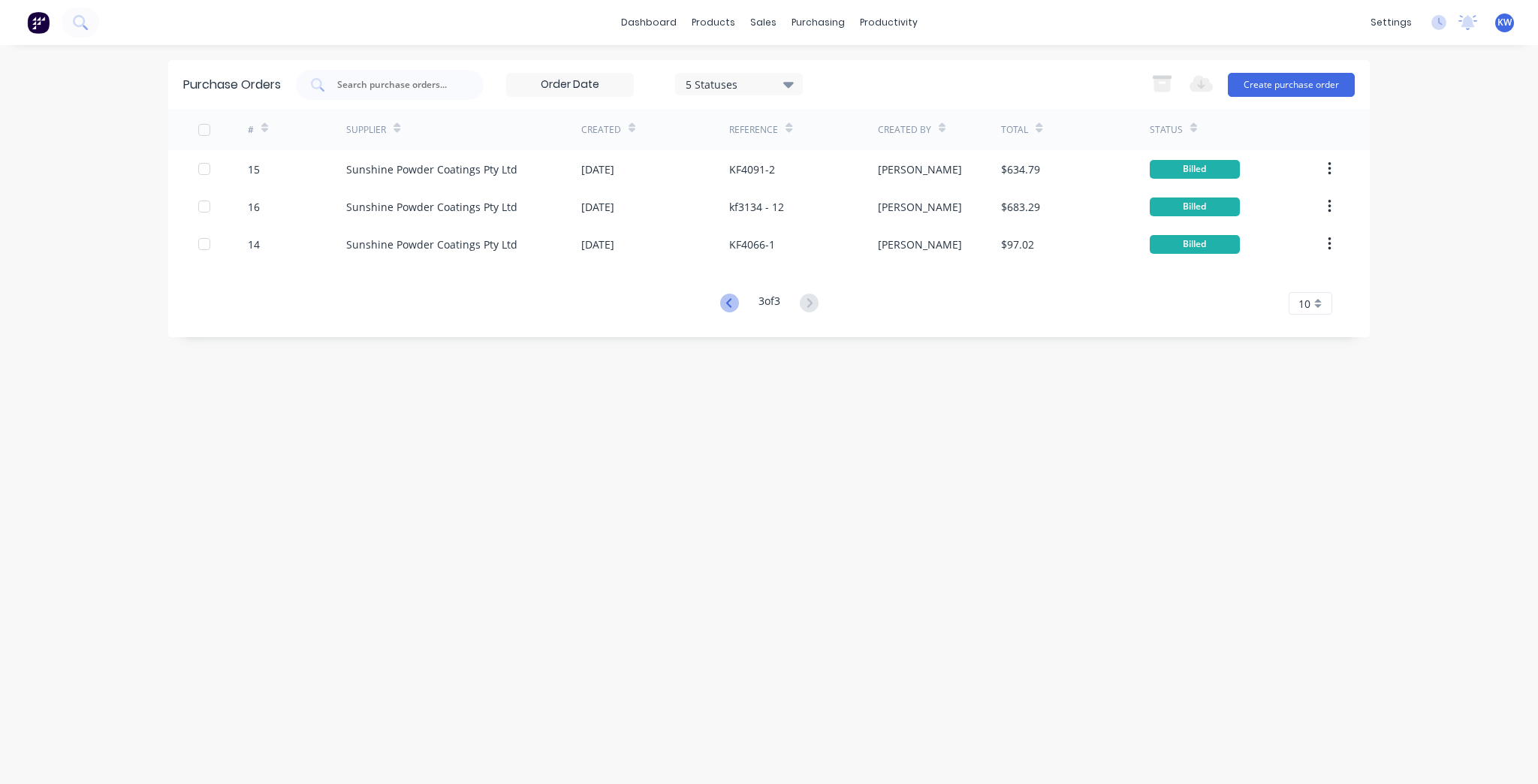
click at [729, 298] on icon at bounding box center [730, 303] width 19 height 19
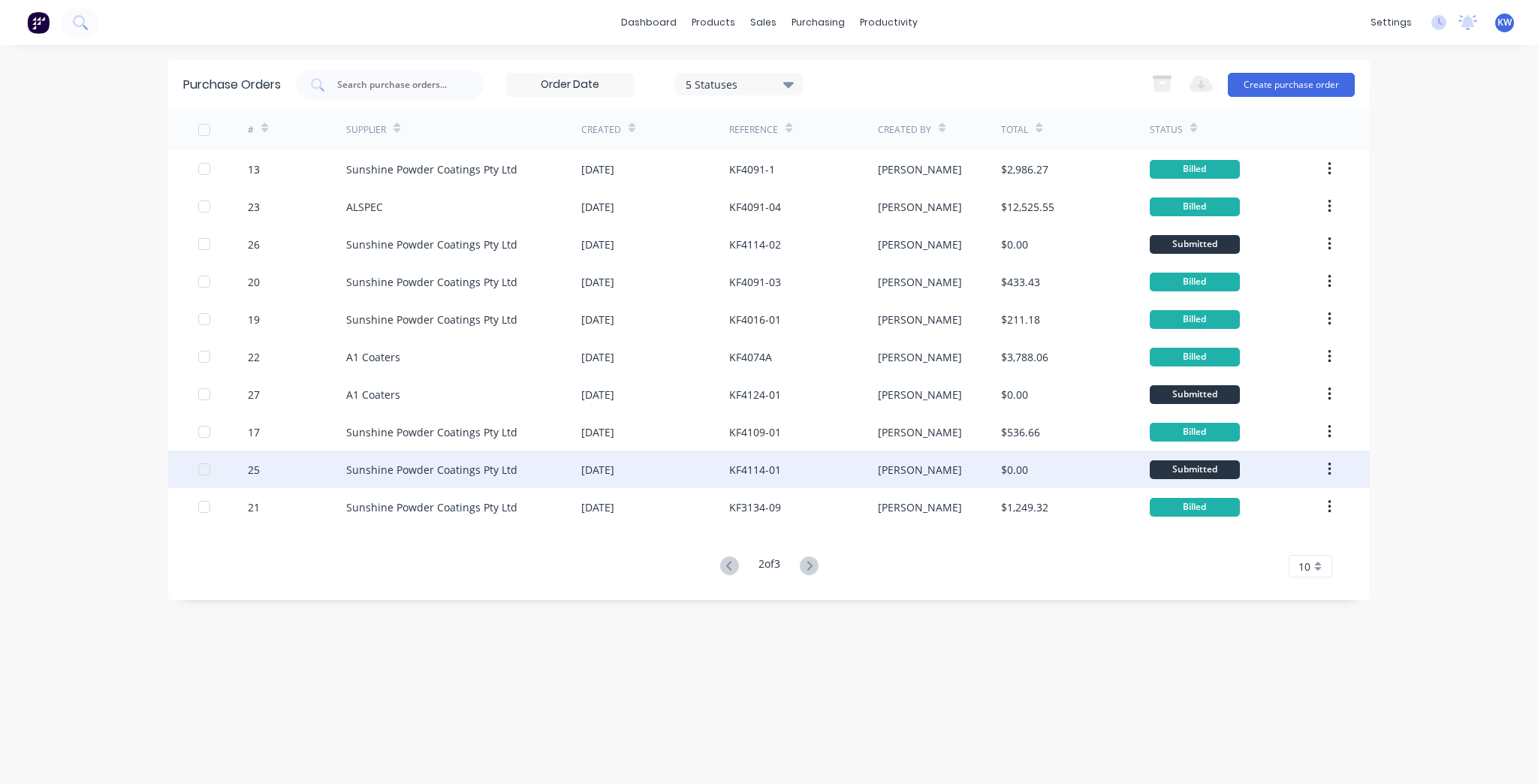
click at [937, 472] on div "Kim" at bounding box center [940, 470] width 124 height 38
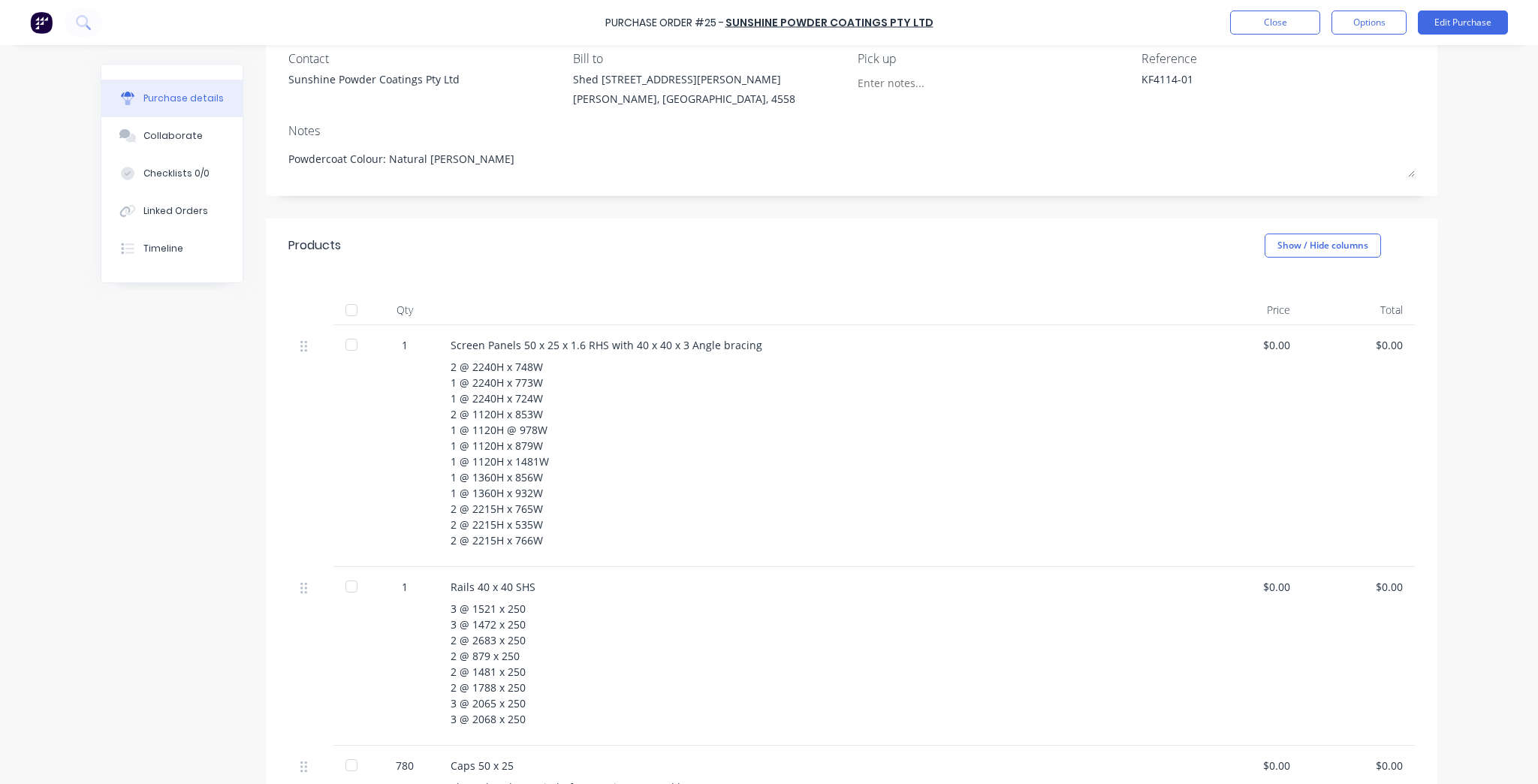
scroll to position [120, 0]
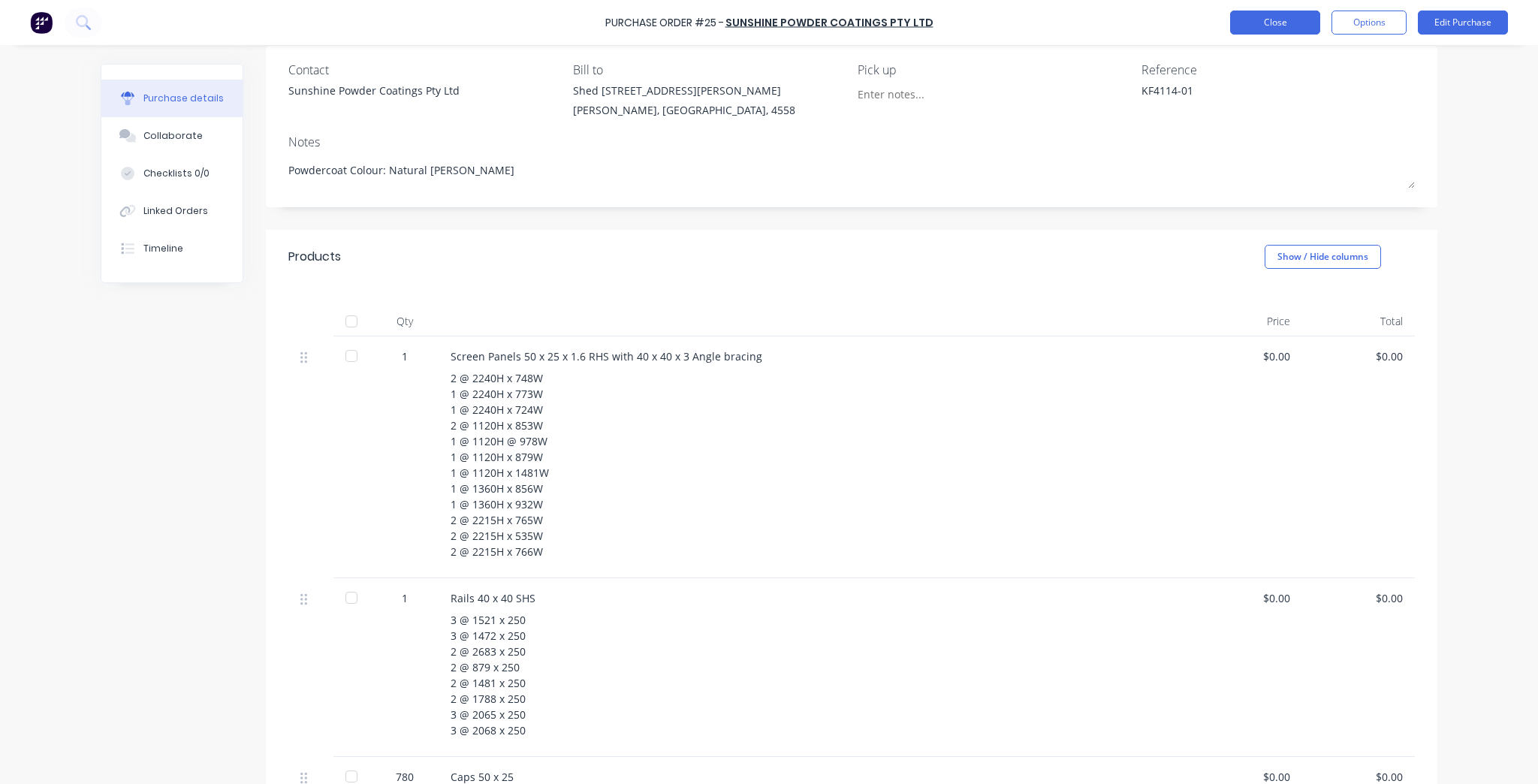
click at [1233, 22] on button "Close" at bounding box center [1275, 22] width 90 height 24
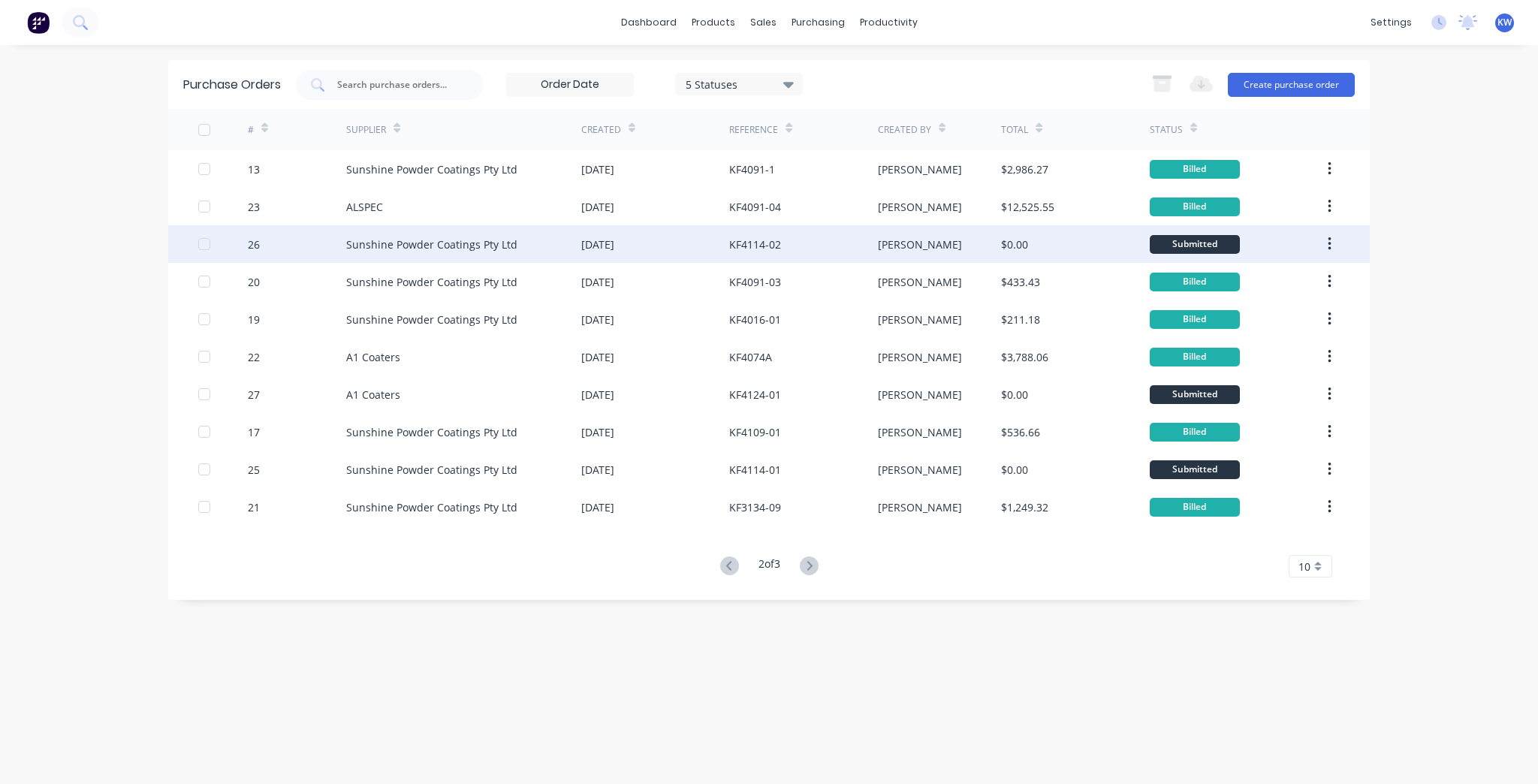
click at [919, 239] on div "Kim" at bounding box center [940, 244] width 124 height 38
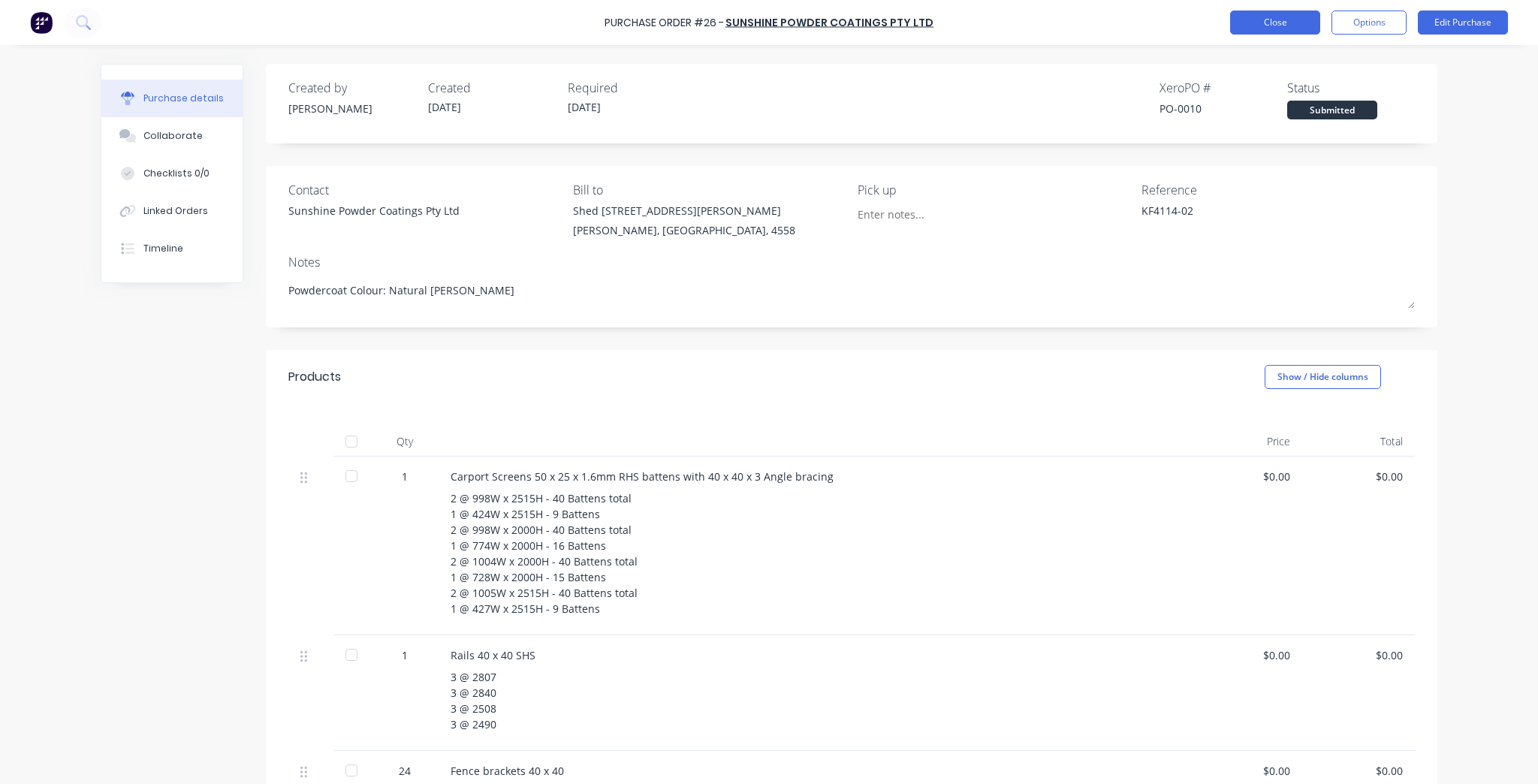
drag, startPoint x: 1251, startPoint y: 5, endPoint x: 1250, endPoint y: 20, distance: 15.0
click at [1251, 15] on div "Purchase Order #26 - Sunshine Powder Coatings Pty Ltd Close Options Edit Purcha…" at bounding box center [769, 22] width 1538 height 45
click at [1250, 20] on button "Close" at bounding box center [1275, 22] width 90 height 24
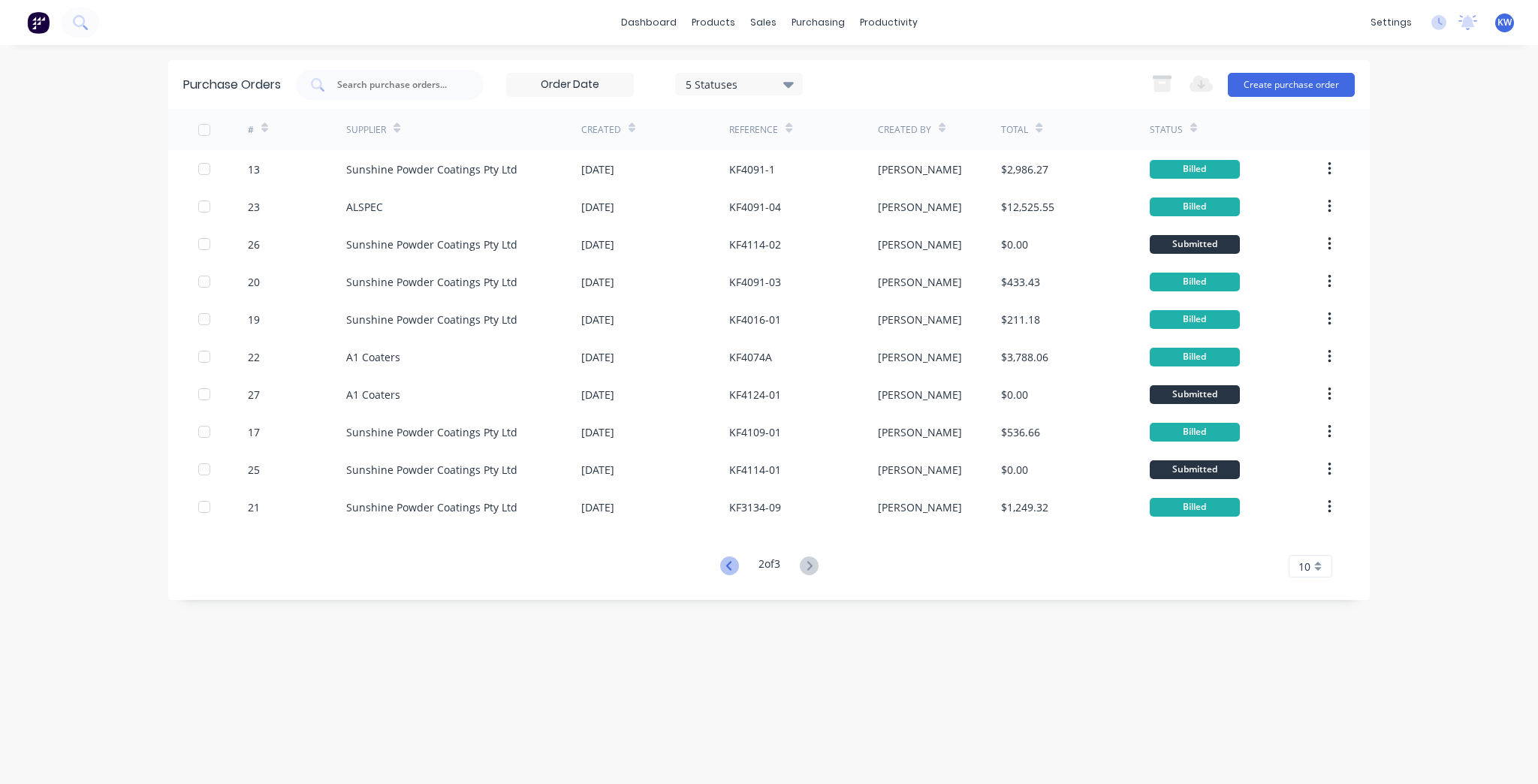
click at [725, 563] on icon at bounding box center [730, 566] width 19 height 19
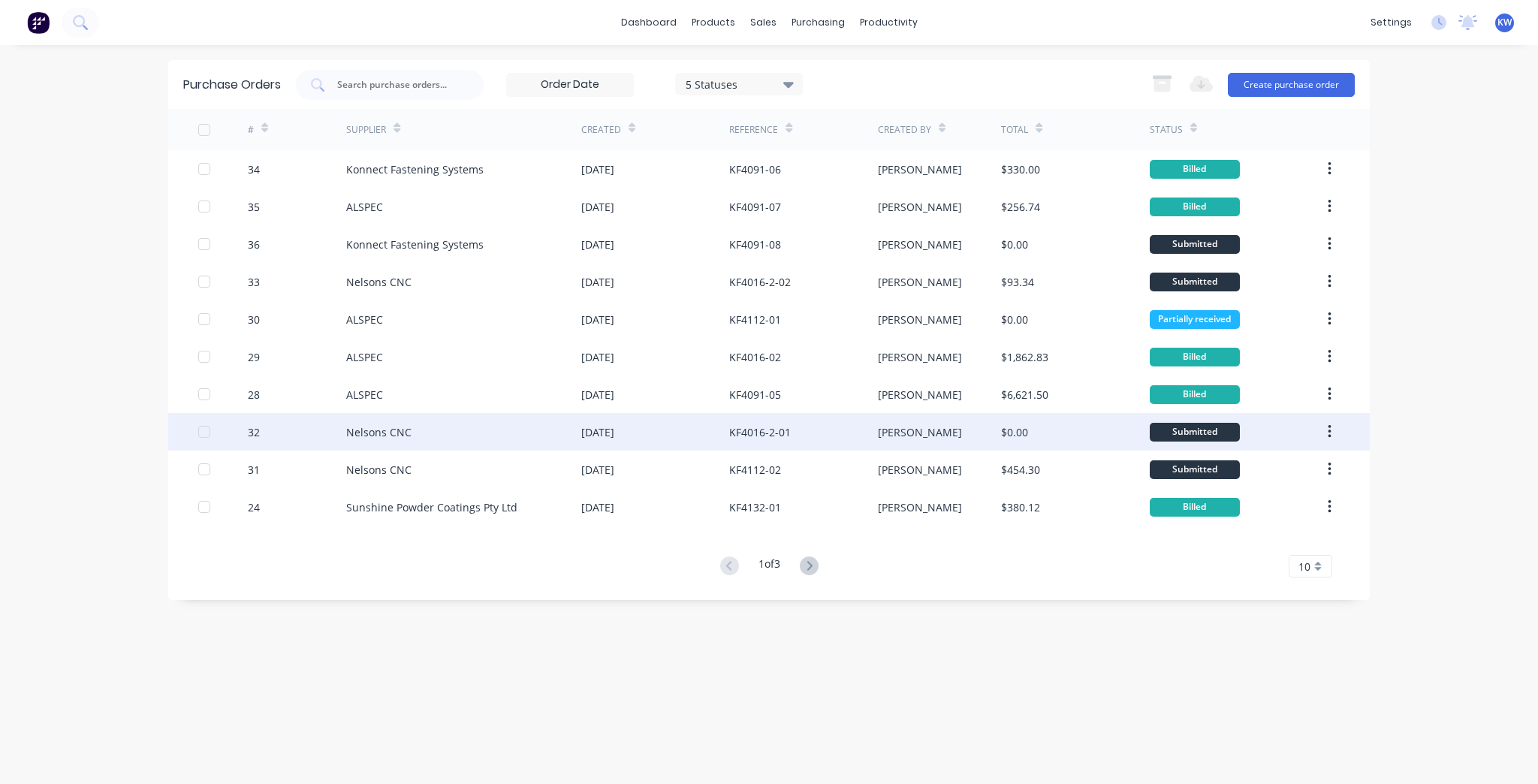
click at [1054, 429] on div "$0.00" at bounding box center [1075, 432] width 148 height 38
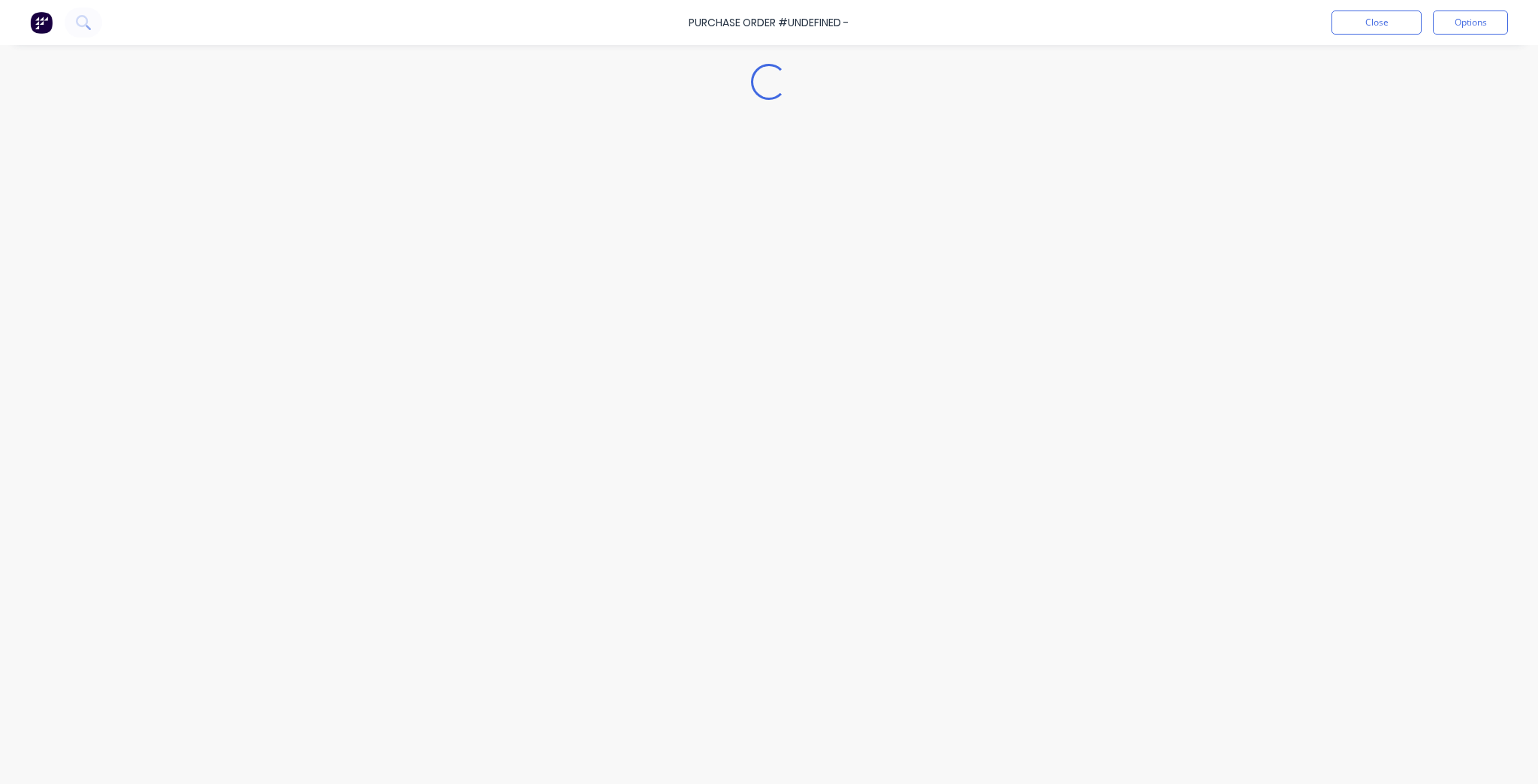
type textarea "x"
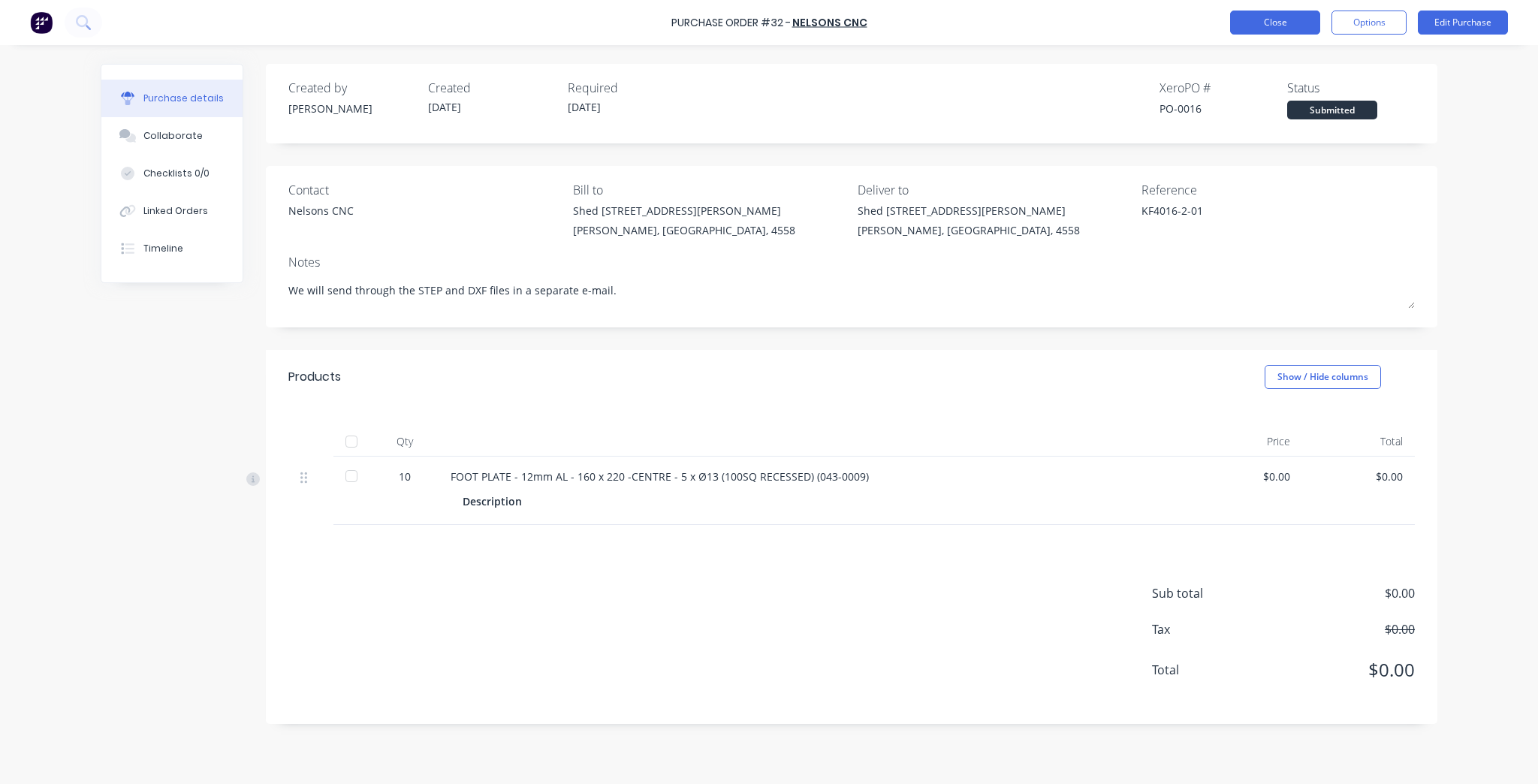
click at [1265, 23] on button "Close" at bounding box center [1275, 22] width 90 height 24
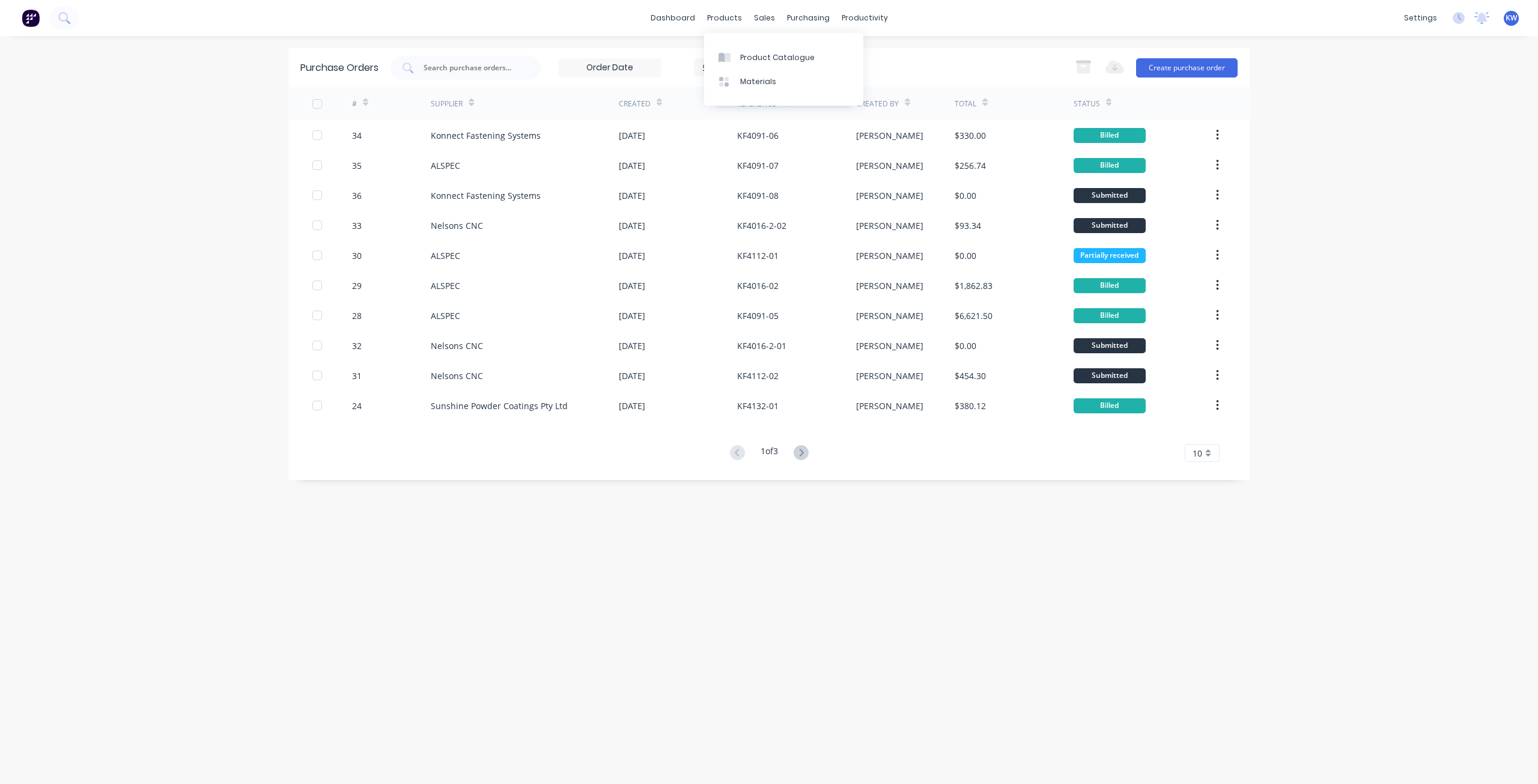
click at [689, 1] on div "dashboard products sales purchasing productivity dashboard products Product Cat…" at bounding box center [769, 18] width 1538 height 36
click at [689, 24] on link "dashboard" at bounding box center [673, 18] width 56 height 18
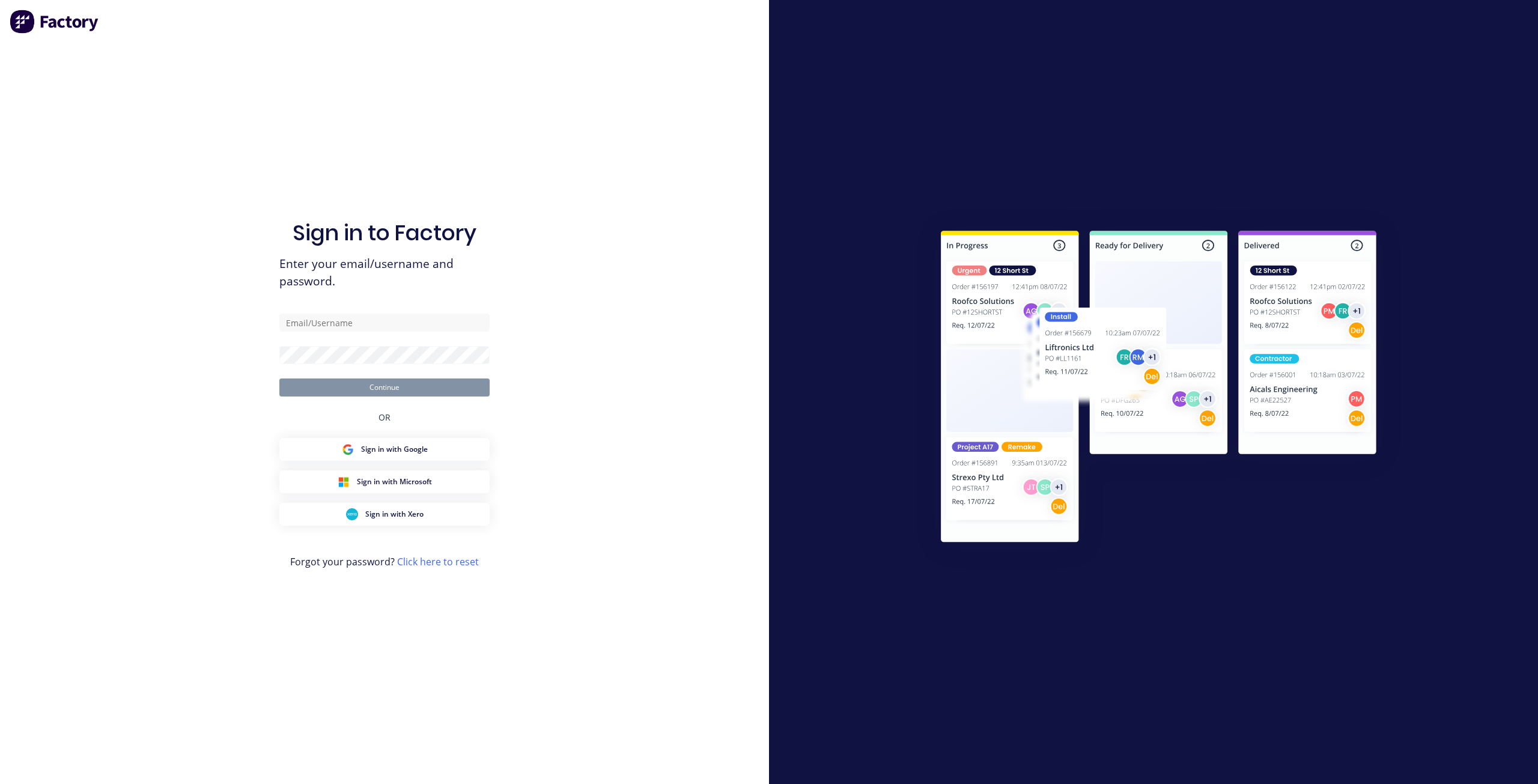
type input "[PERSON_NAME][EMAIL_ADDRESS][DOMAIN_NAME]"
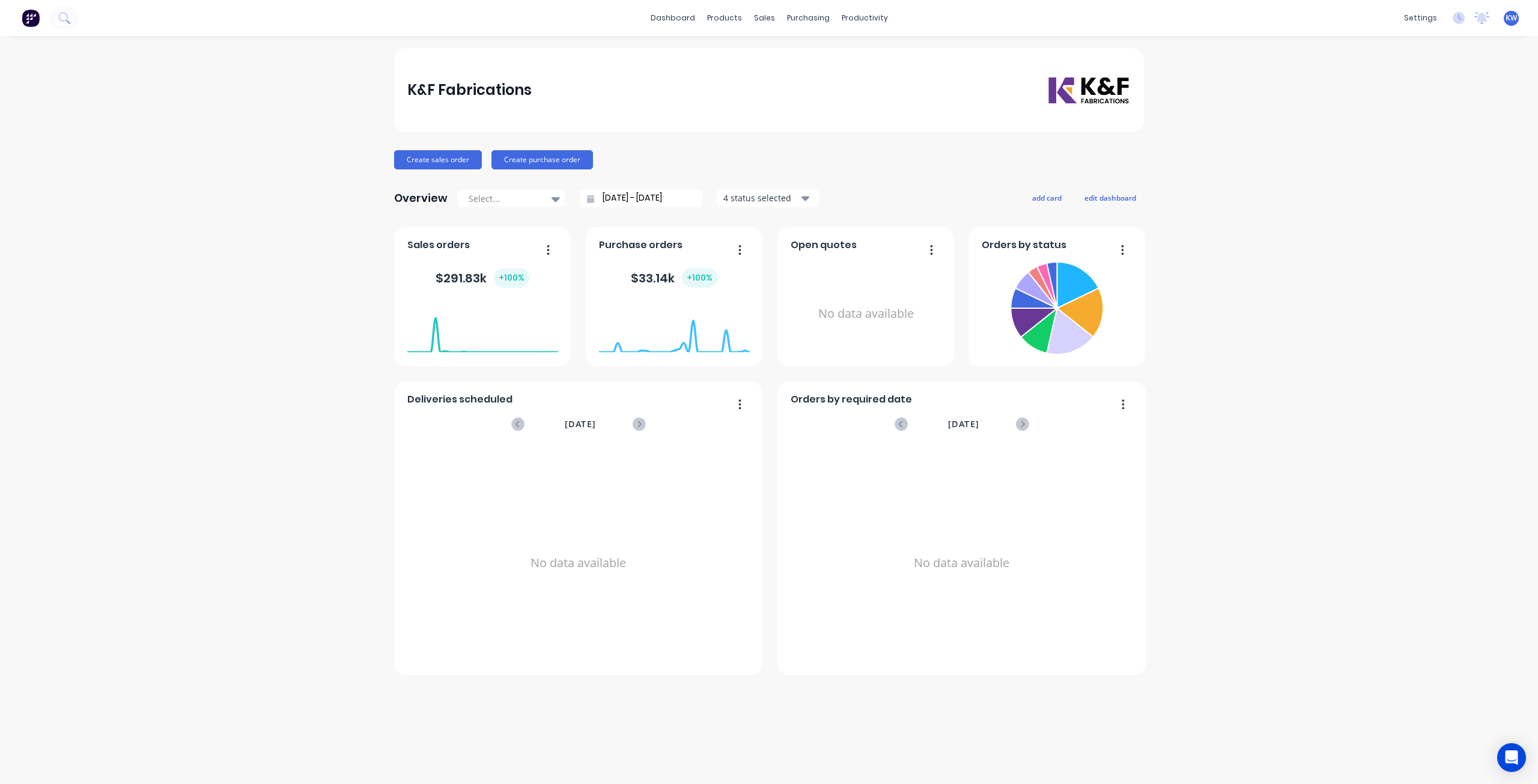
click at [1368, 183] on div "K&F Fabrications Create sales order Create purchase order Overview Select... [D…" at bounding box center [769, 410] width 1538 height 724
click at [826, 32] on div "Purchase Orders Suppliers" at bounding box center [858, 70] width 159 height 81
click at [814, 23] on div "purchasing" at bounding box center [808, 18] width 54 height 18
